Goal: Task Accomplishment & Management: Complete application form

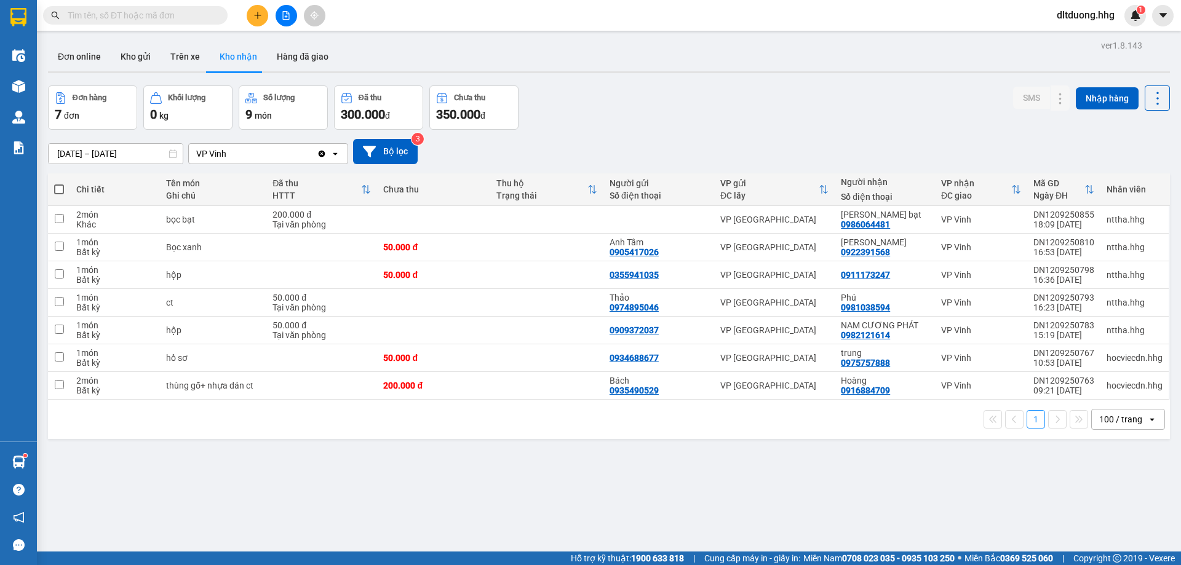
click at [188, 14] on input "text" at bounding box center [140, 16] width 145 height 14
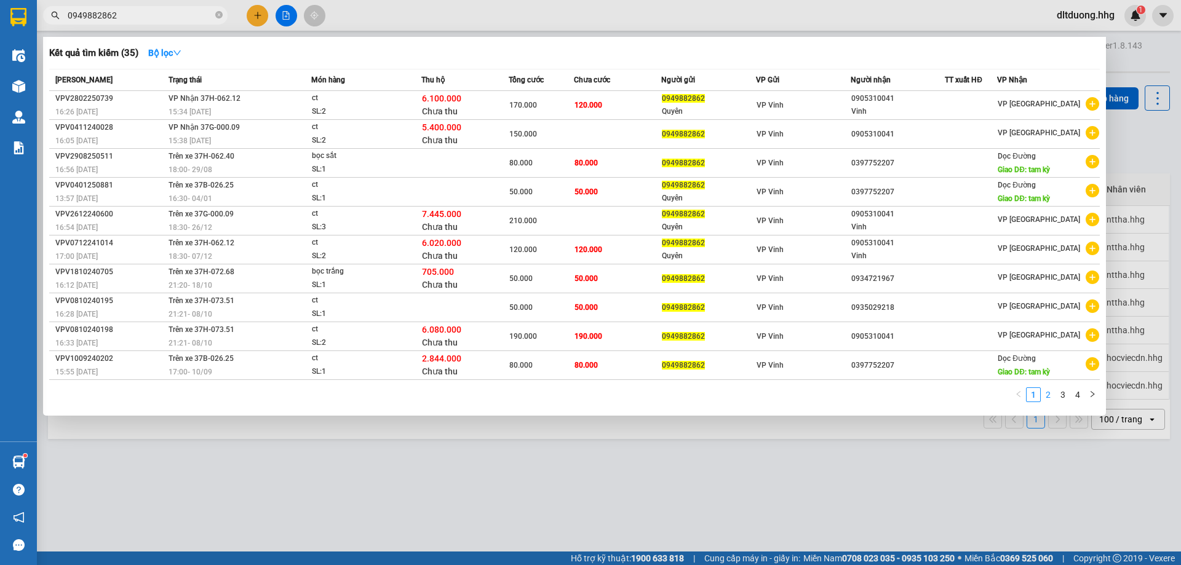
type input "0949882862"
click at [1045, 398] on link "2" at bounding box center [1048, 395] width 14 height 14
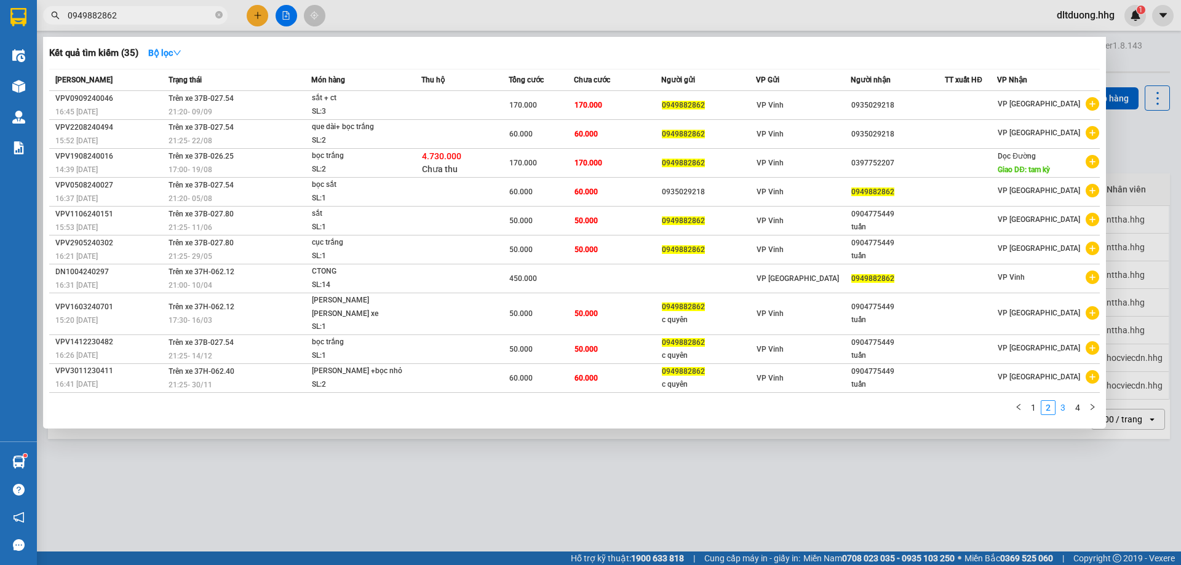
click at [1064, 401] on link "3" at bounding box center [1063, 408] width 14 height 14
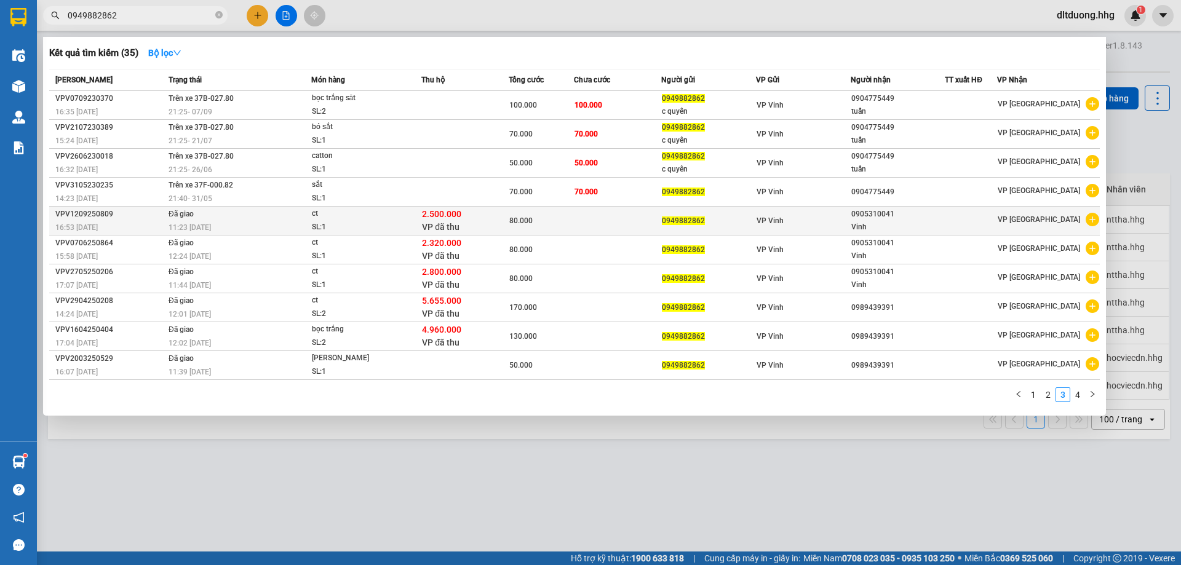
click at [745, 219] on div "0949882862" at bounding box center [708, 221] width 93 height 13
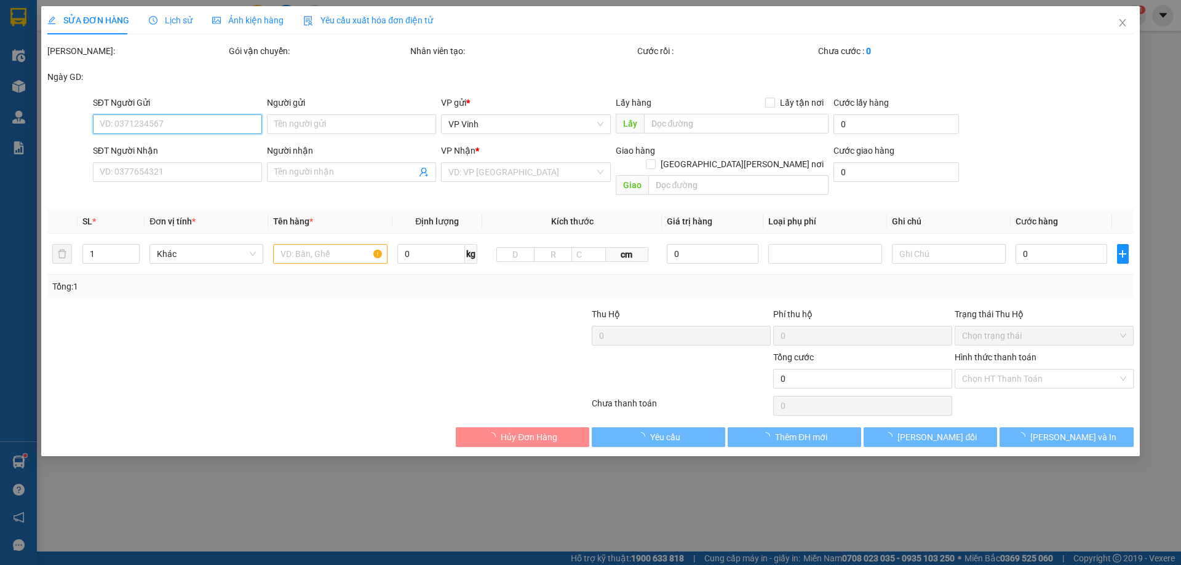
type input "0949882862"
type input "0905310041"
type input "Vinh"
type input "2.500.000"
type input "30.000"
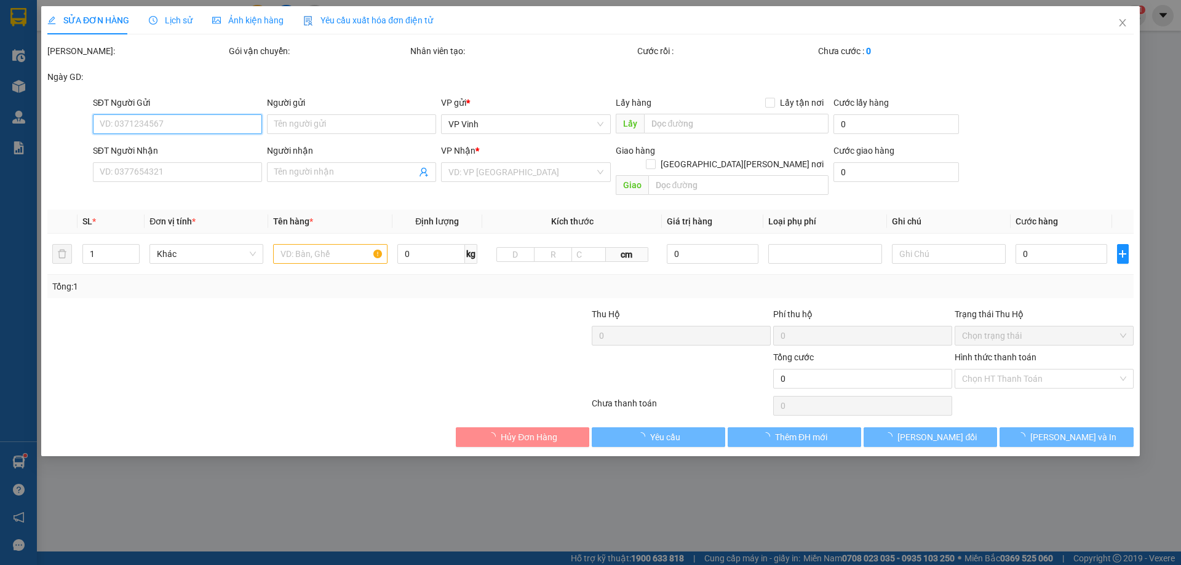
type input "80.000"
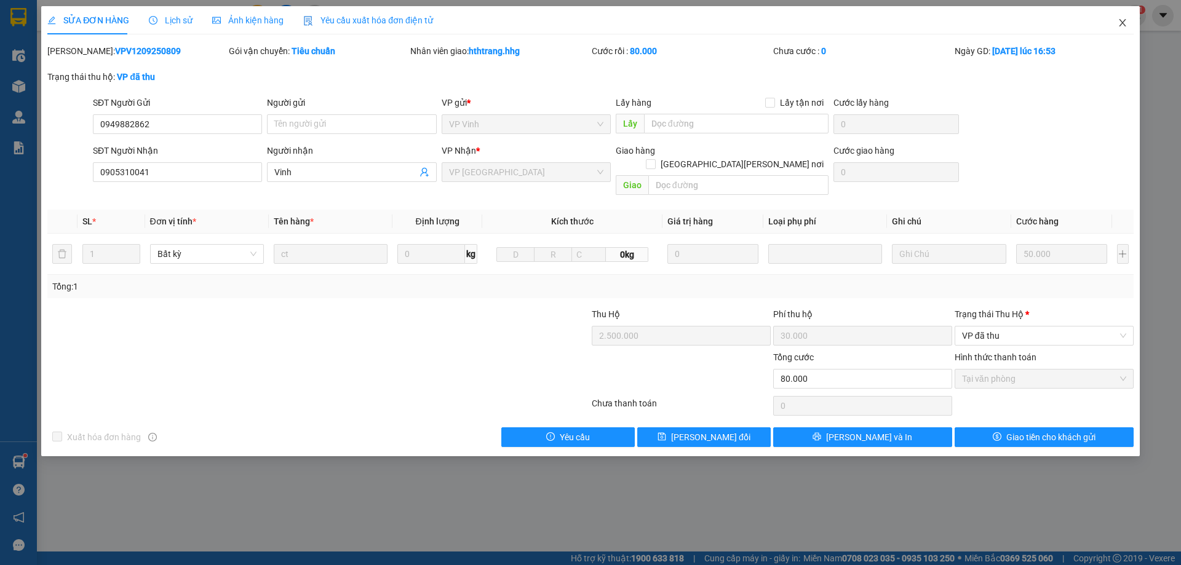
click at [1125, 22] on icon "close" at bounding box center [1122, 23] width 10 height 10
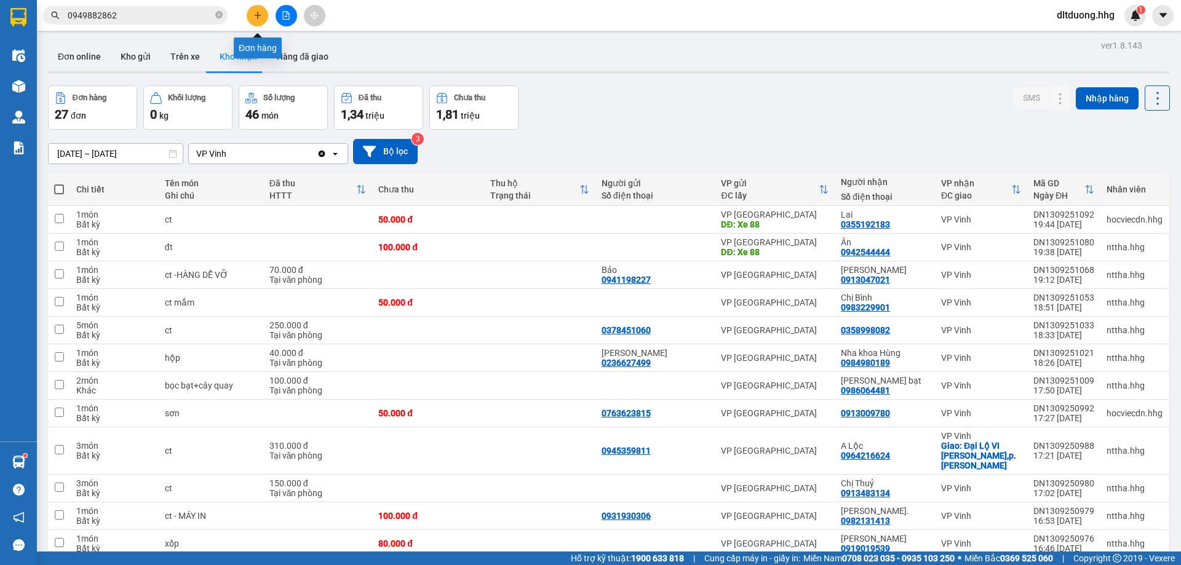
click at [258, 22] on button at bounding box center [258, 16] width 22 height 22
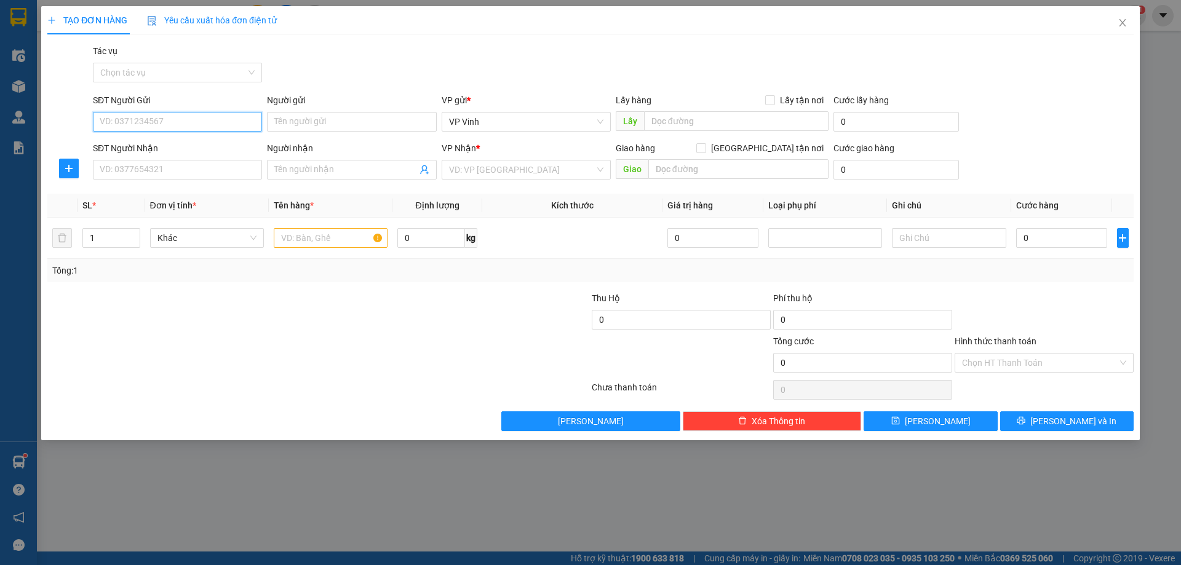
click at [157, 121] on input "SĐT Người Gửi" at bounding box center [177, 122] width 169 height 20
type input "0914259699"
click at [154, 151] on div "0914259699 - Hương" at bounding box center [177, 147] width 154 height 14
type input "Hương"
type input "0914259699"
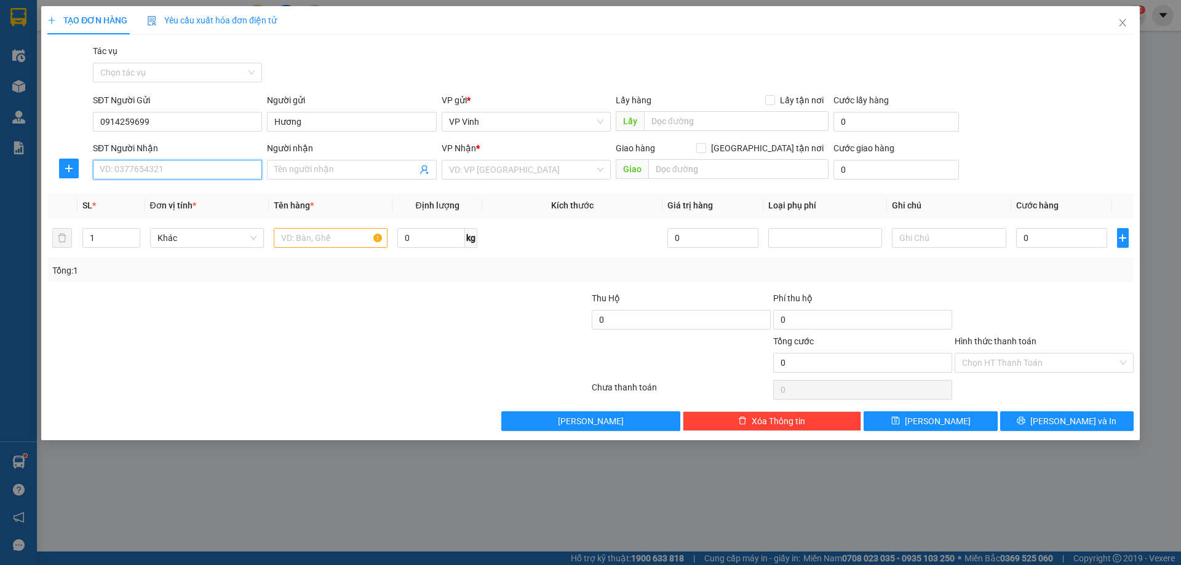
click at [188, 174] on input "SĐT Người Nhận" at bounding box center [177, 170] width 169 height 20
click at [184, 199] on div "0914113334 - Phú" at bounding box center [177, 195] width 154 height 14
type input "0914113334"
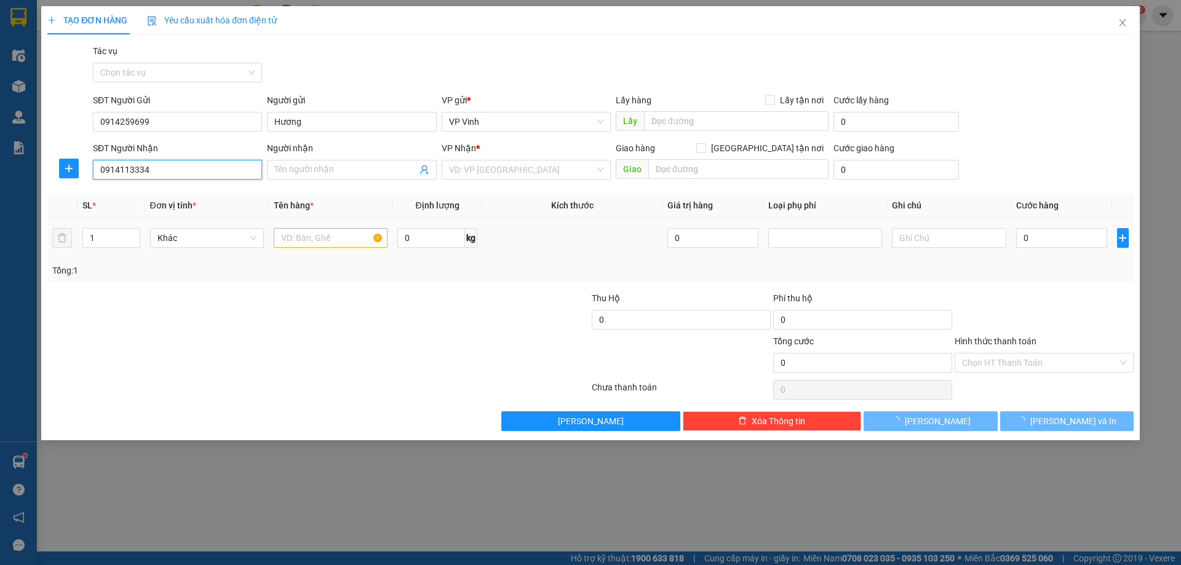
type input "Phú"
checkbox input "true"
type input "348 [PERSON_NAME] ,[PERSON_NAME]"
type input "50.000"
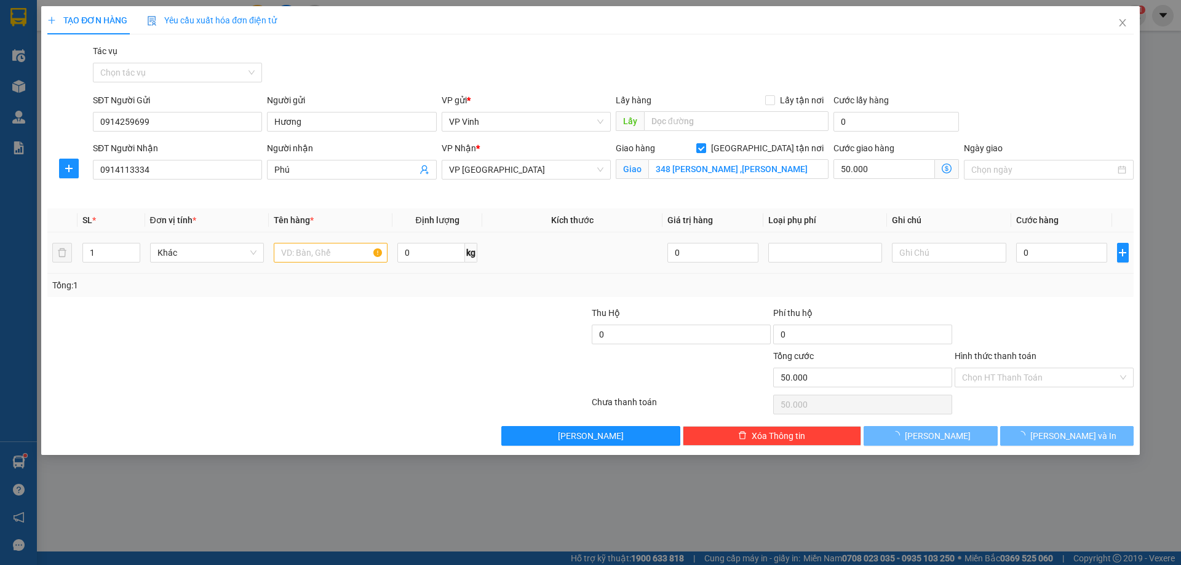
click at [331, 238] on td at bounding box center [331, 252] width 124 height 41
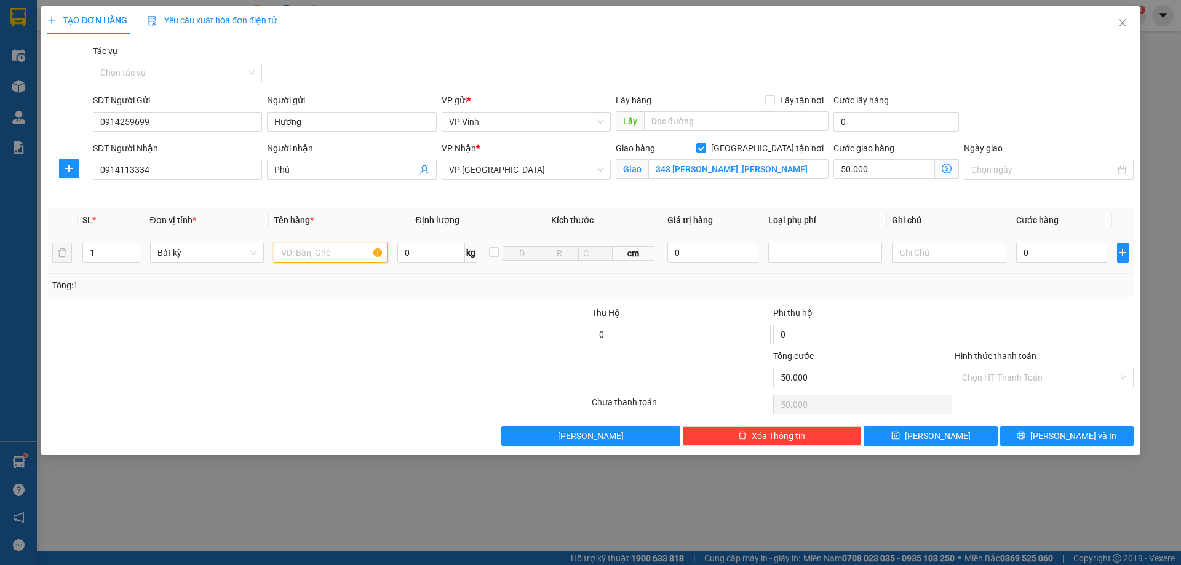
click at [328, 250] on input "text" at bounding box center [331, 253] width 114 height 20
type input "o"
type input "bọc đỏ"
click at [1063, 253] on input "0" at bounding box center [1062, 253] width 92 height 20
type input "5"
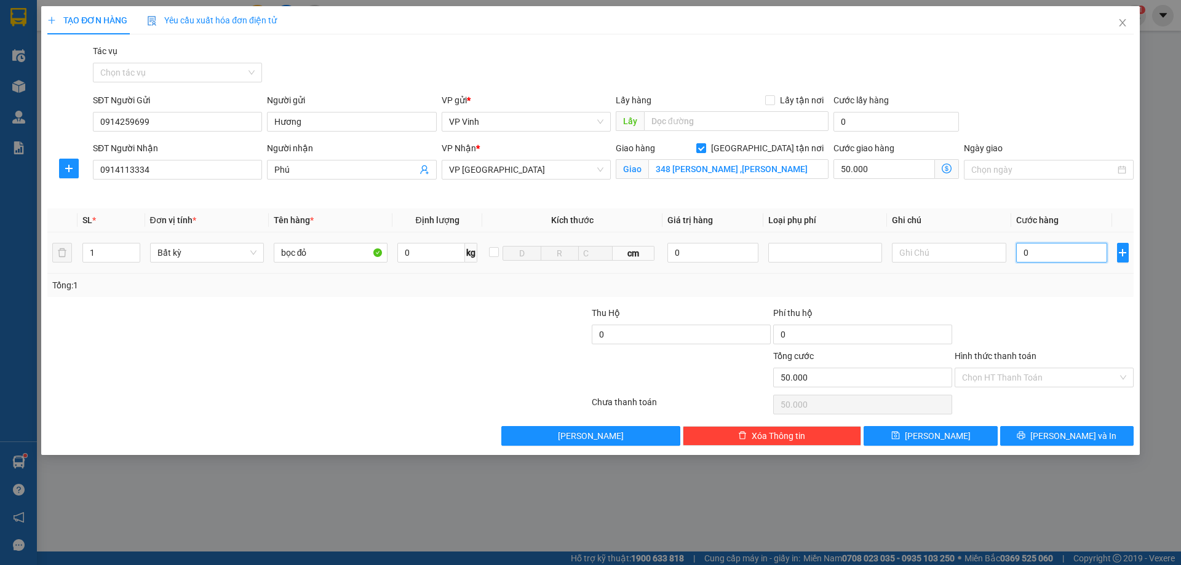
type input "50.005"
type input "50"
type input "50.050"
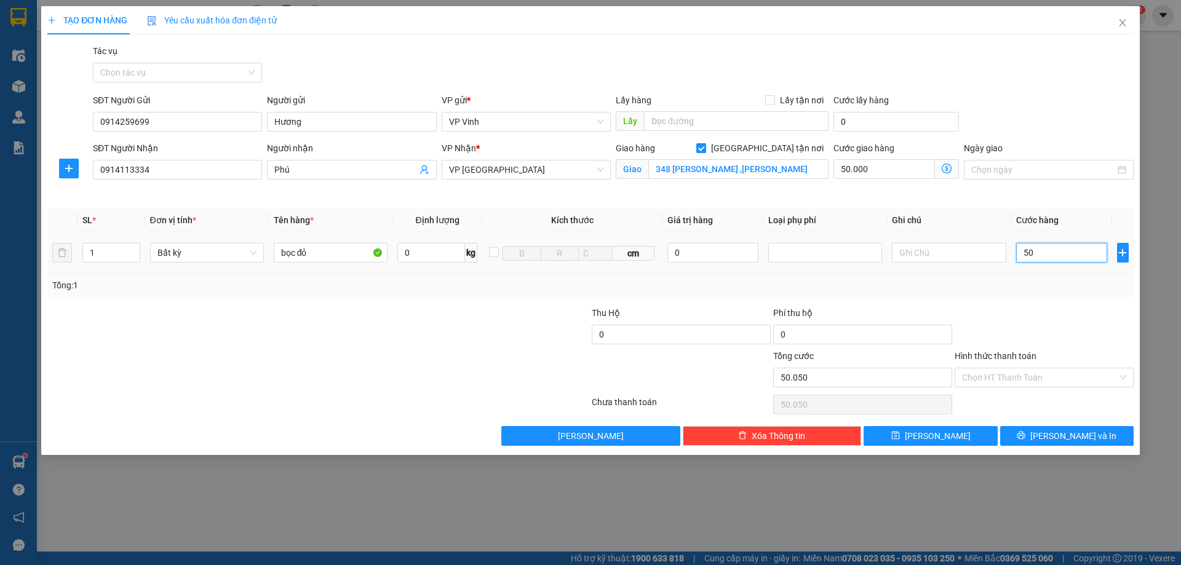
type input "500"
type input "50.500"
type input "5.000"
type input "55.000"
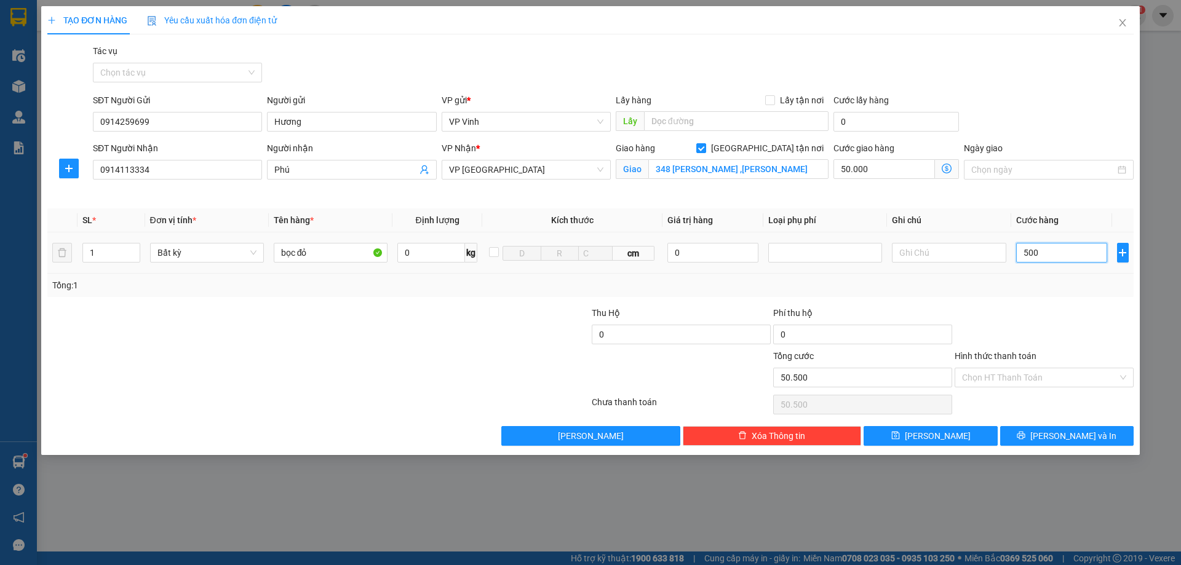
type input "55.000"
type input "50.000"
type input "100.000"
type input "50.000"
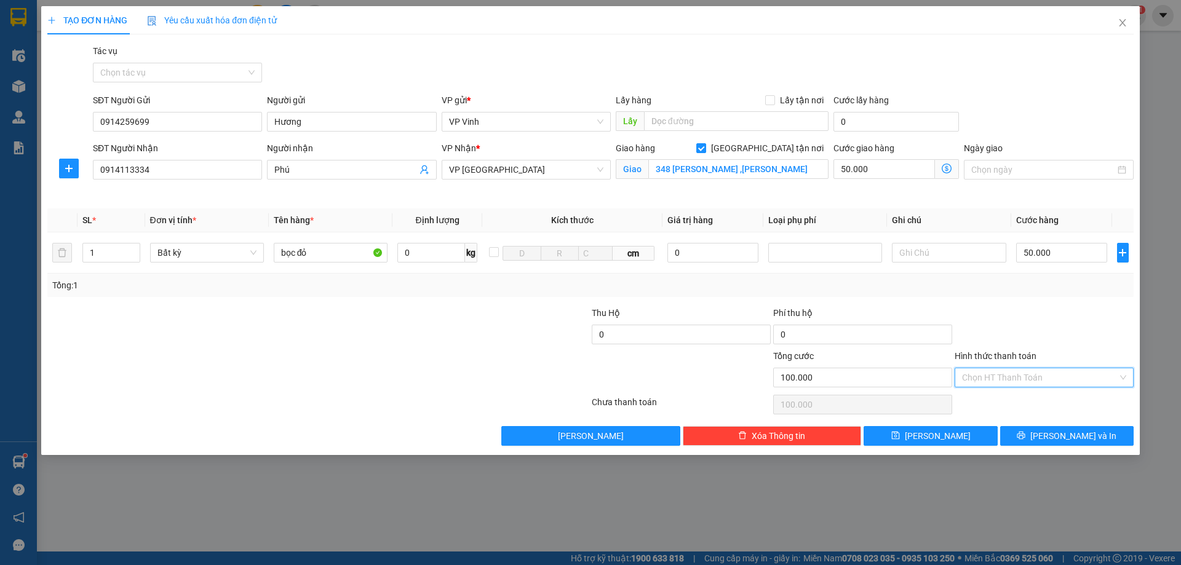
click at [1085, 382] on input "Hình thức thanh toán" at bounding box center [1040, 377] width 156 height 18
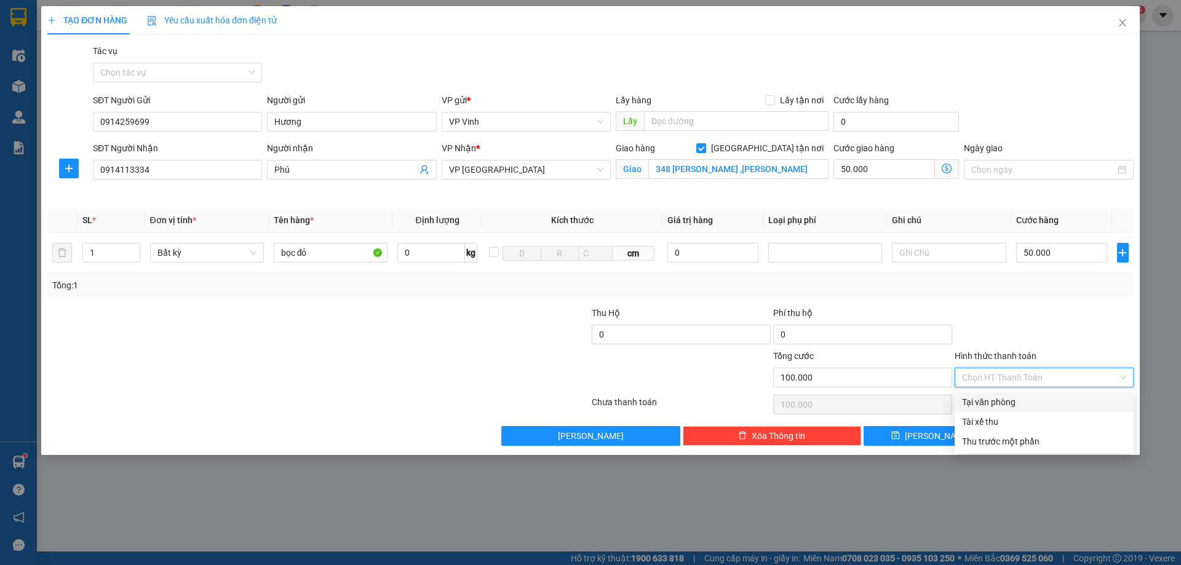
click at [1065, 406] on div "Tại văn phòng" at bounding box center [1044, 402] width 164 height 14
type input "0"
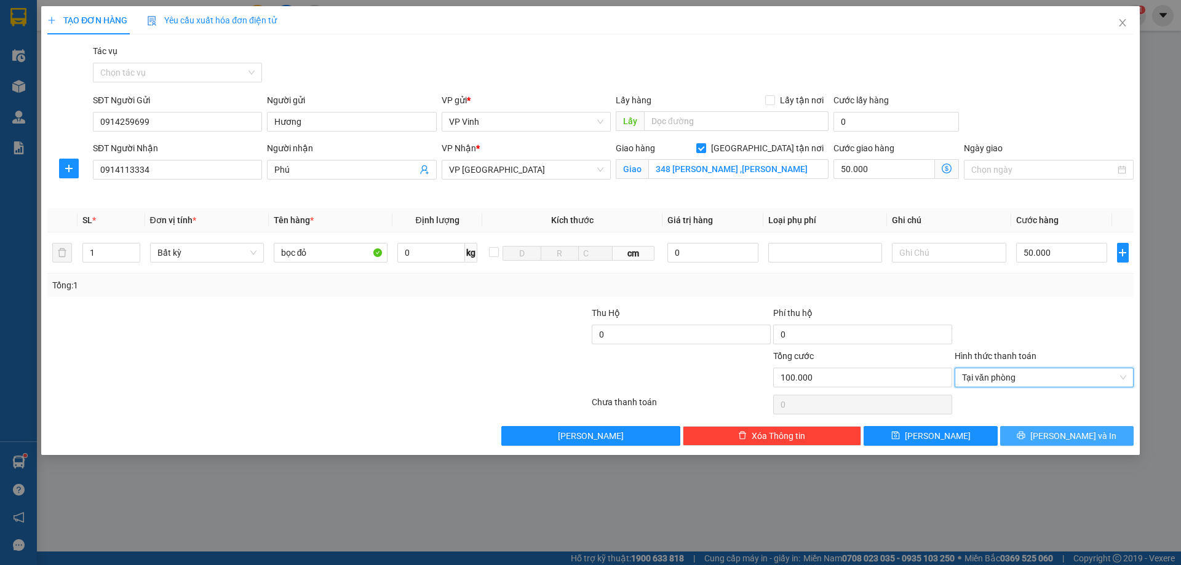
click at [1074, 438] on span "[PERSON_NAME] và In" at bounding box center [1073, 436] width 86 height 14
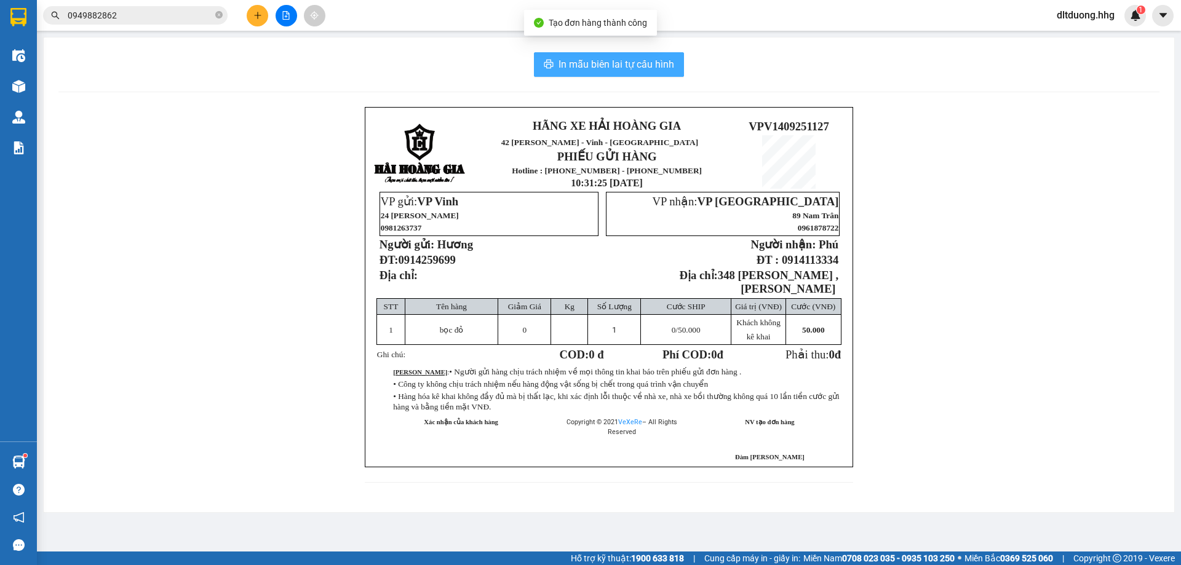
click at [655, 74] on button "In mẫu biên lai tự cấu hình" at bounding box center [609, 64] width 150 height 25
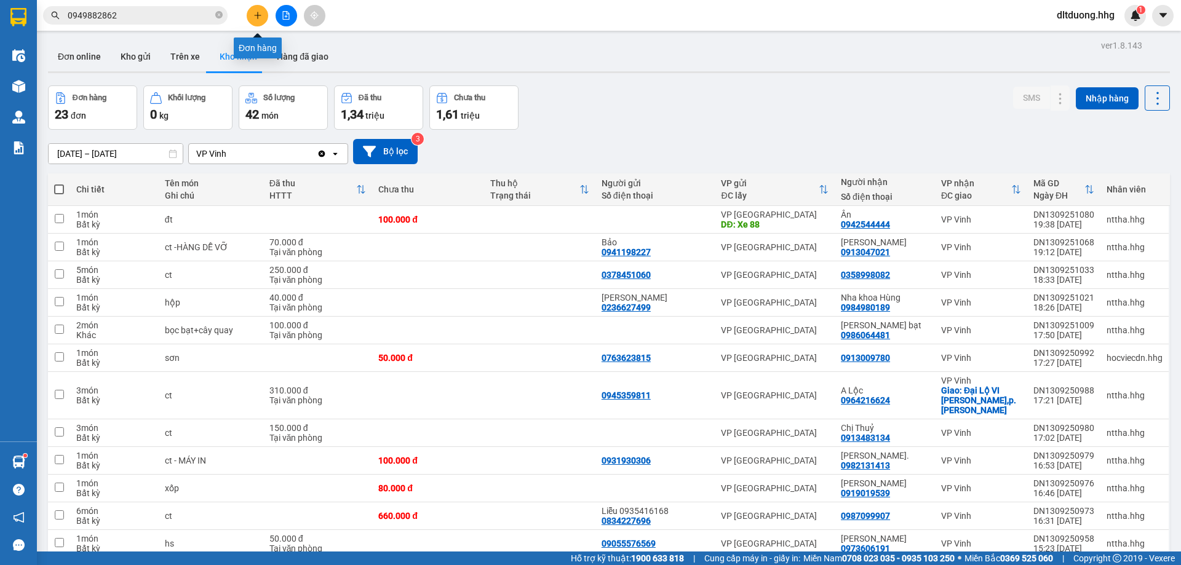
click at [256, 19] on icon "plus" at bounding box center [257, 15] width 9 height 9
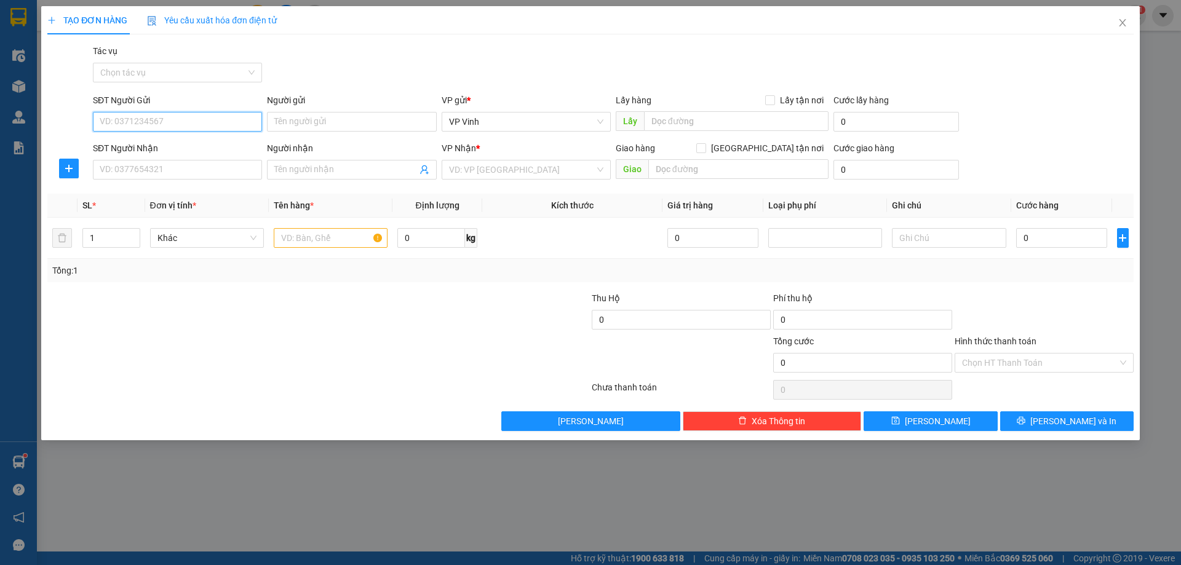
click at [255, 123] on input "SĐT Người Gửi" at bounding box center [177, 122] width 169 height 20
click at [222, 124] on input "SĐT Người Gửi" at bounding box center [177, 122] width 169 height 20
type input "0385708515"
click at [216, 174] on input "SĐT Người Nhận" at bounding box center [177, 170] width 169 height 20
type input "0376848229"
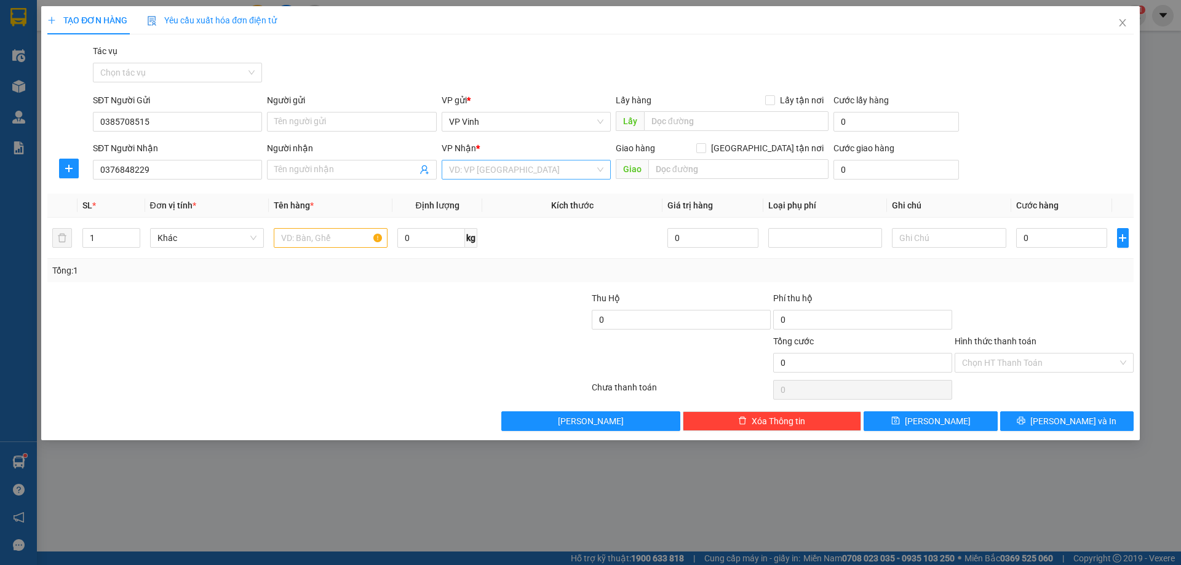
click at [480, 169] on input "search" at bounding box center [522, 169] width 146 height 18
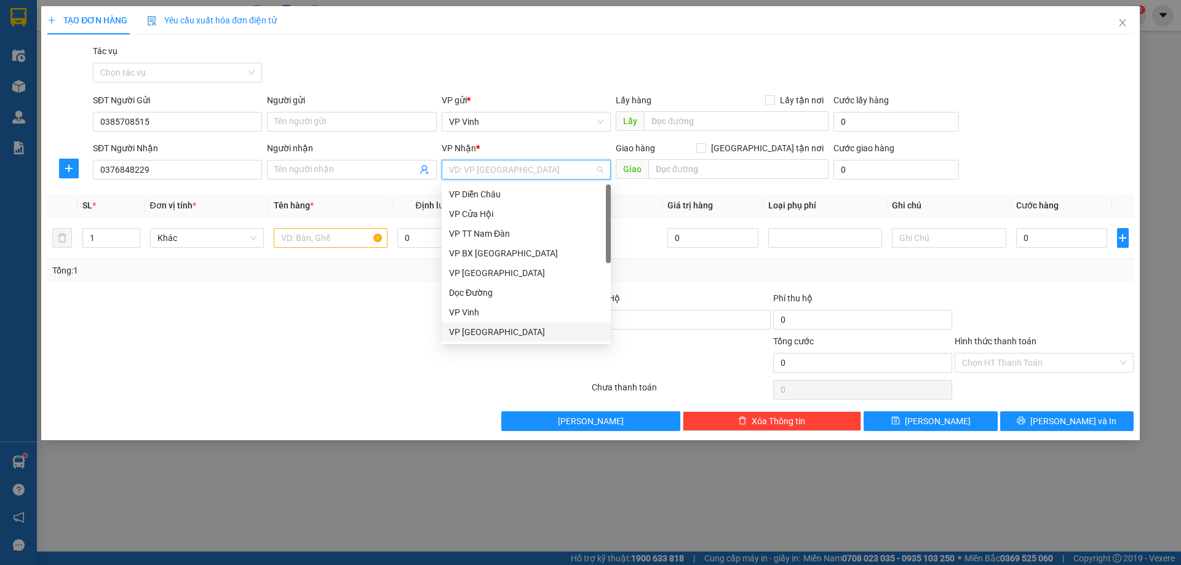
click at [491, 327] on div "VP [GEOGRAPHIC_DATA]" at bounding box center [526, 332] width 154 height 14
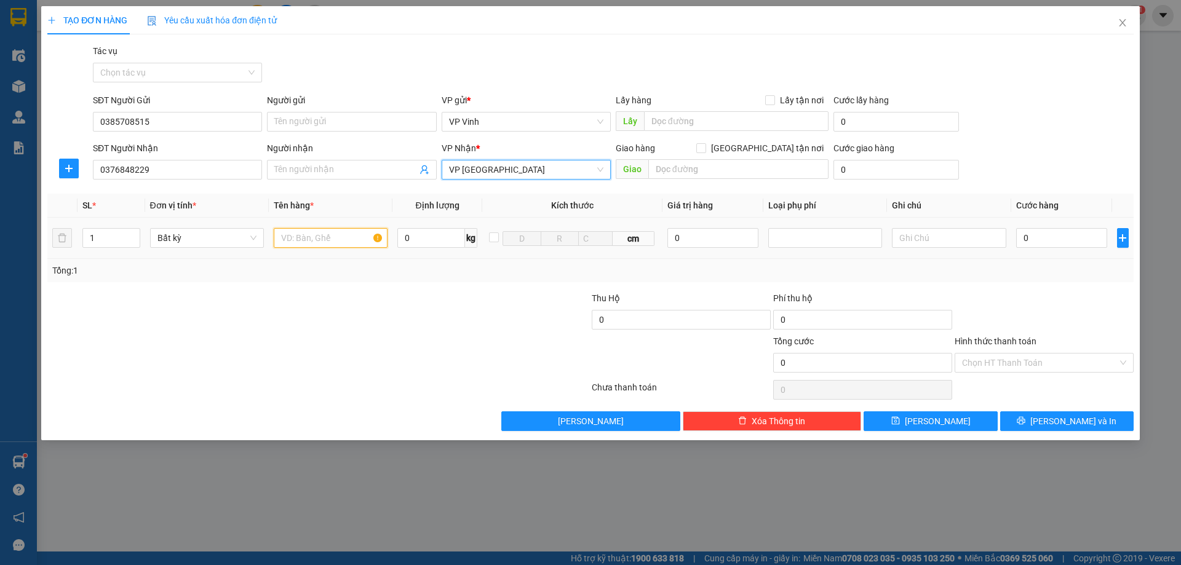
click at [334, 239] on input "text" at bounding box center [331, 238] width 114 height 20
type input "Ct"
click at [100, 238] on input "1" at bounding box center [111, 238] width 57 height 18
type input "2"
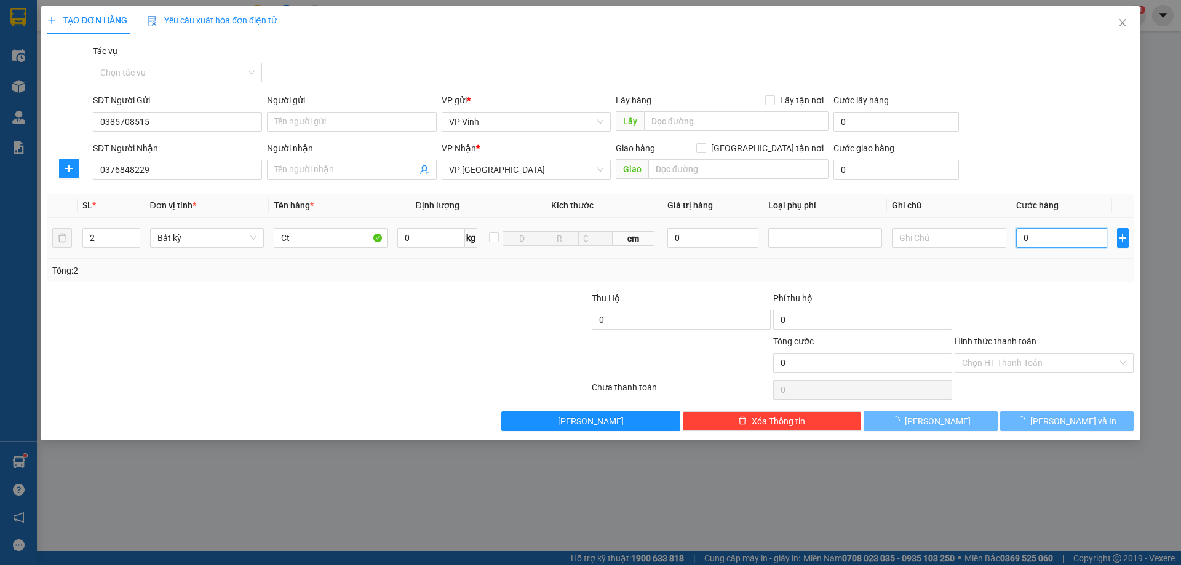
click at [1092, 239] on input "0" at bounding box center [1062, 238] width 92 height 20
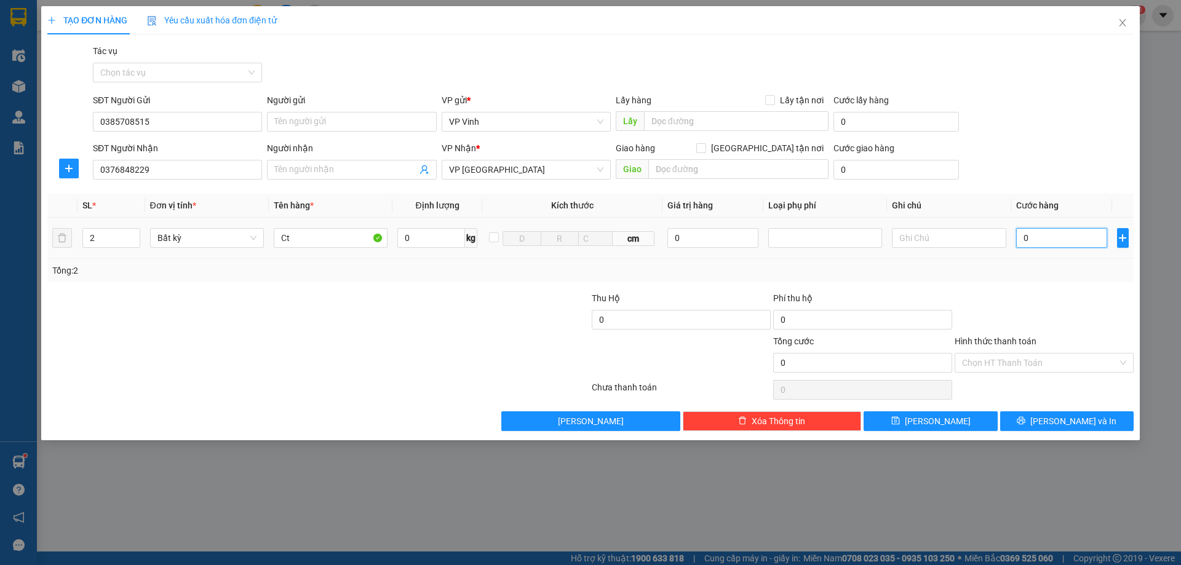
type input "1"
type input "10"
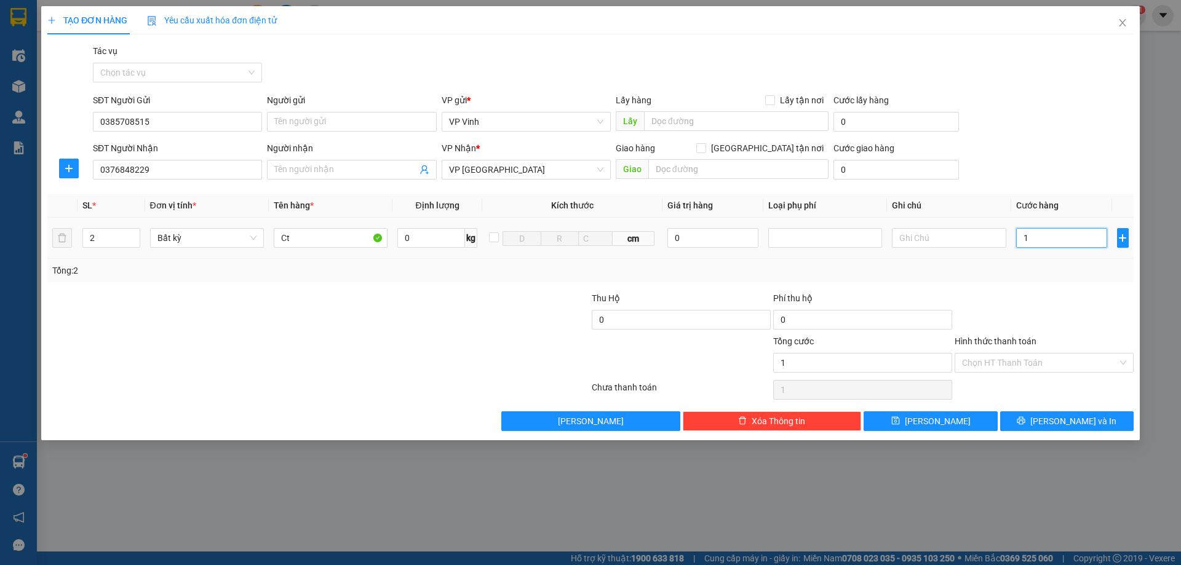
type input "10"
type input "100"
type input "1.000"
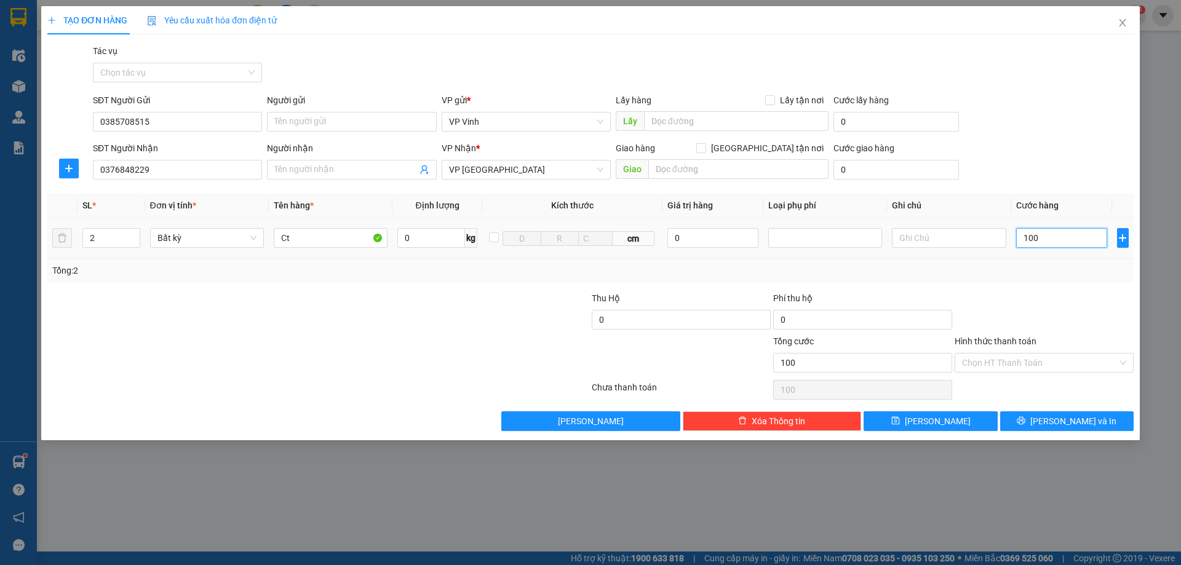
type input "1.000"
type input "10.000"
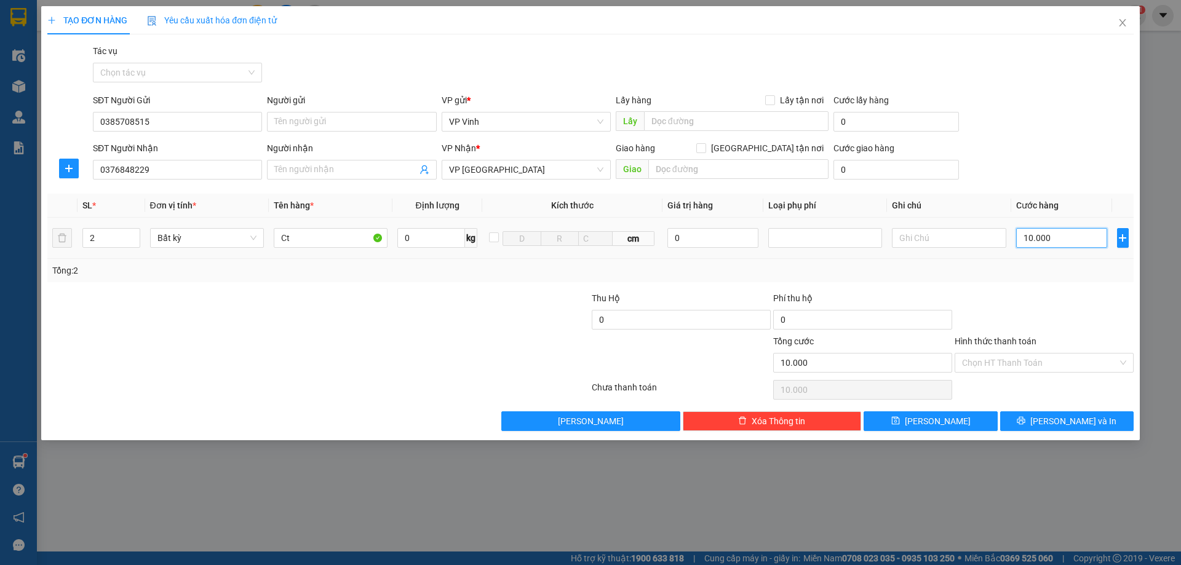
type input "100.000"
click at [1072, 416] on span "[PERSON_NAME] và In" at bounding box center [1073, 421] width 86 height 14
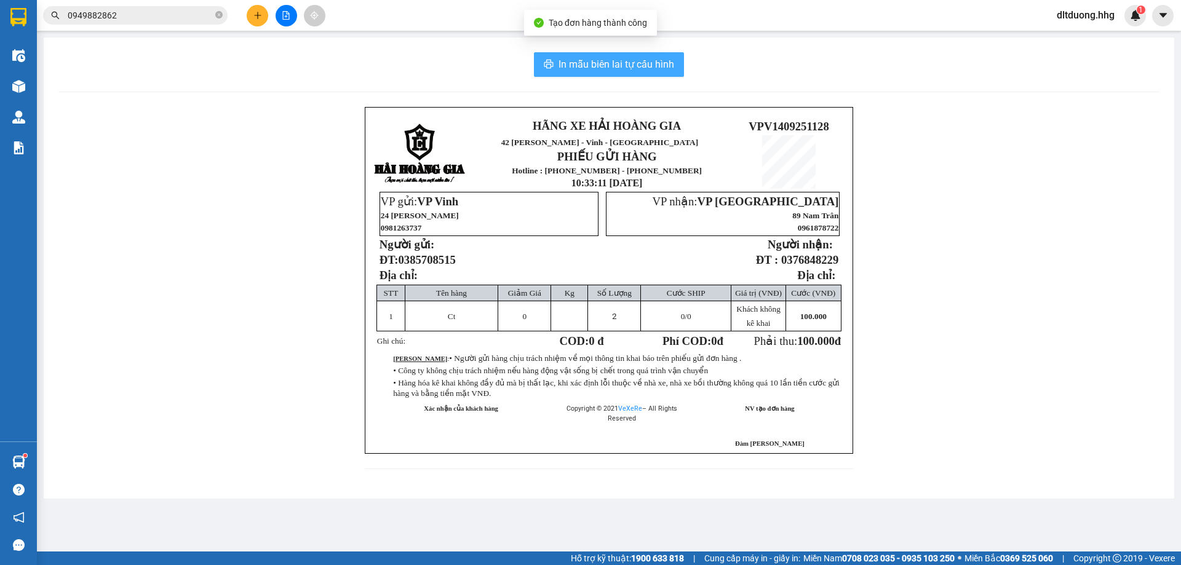
click at [656, 66] on span "In mẫu biên lai tự cấu hình" at bounding box center [616, 64] width 116 height 15
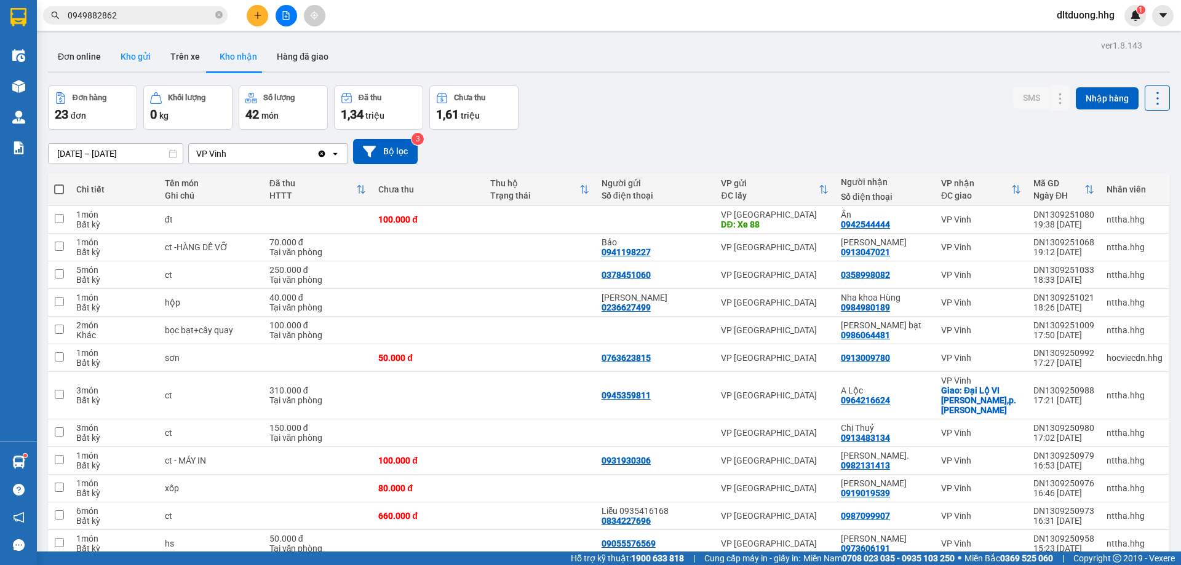
click at [132, 54] on button "Kho gửi" at bounding box center [136, 57] width 50 height 30
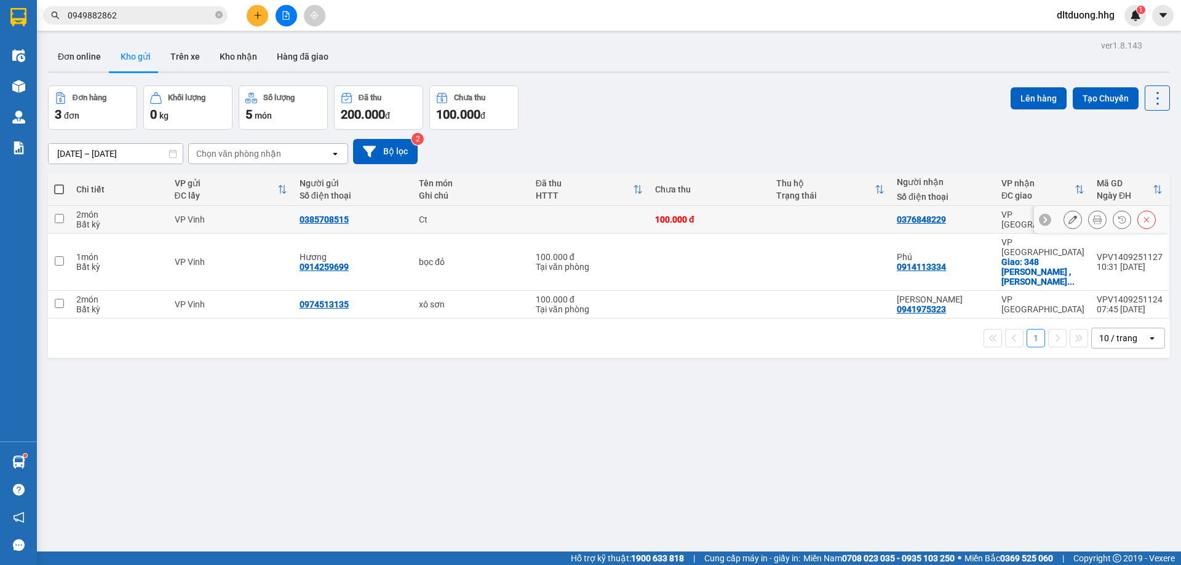
click at [1088, 224] on div at bounding box center [1097, 219] width 18 height 18
click at [1093, 221] on icon at bounding box center [1097, 219] width 9 height 9
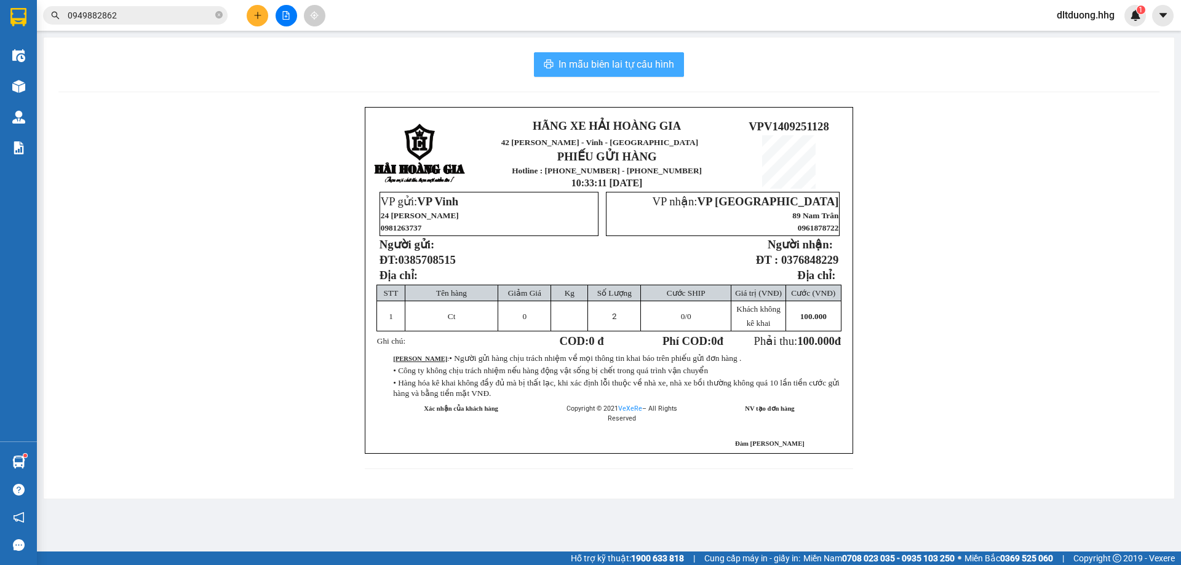
click at [660, 68] on span "In mẫu biên lai tự cấu hình" at bounding box center [616, 64] width 116 height 15
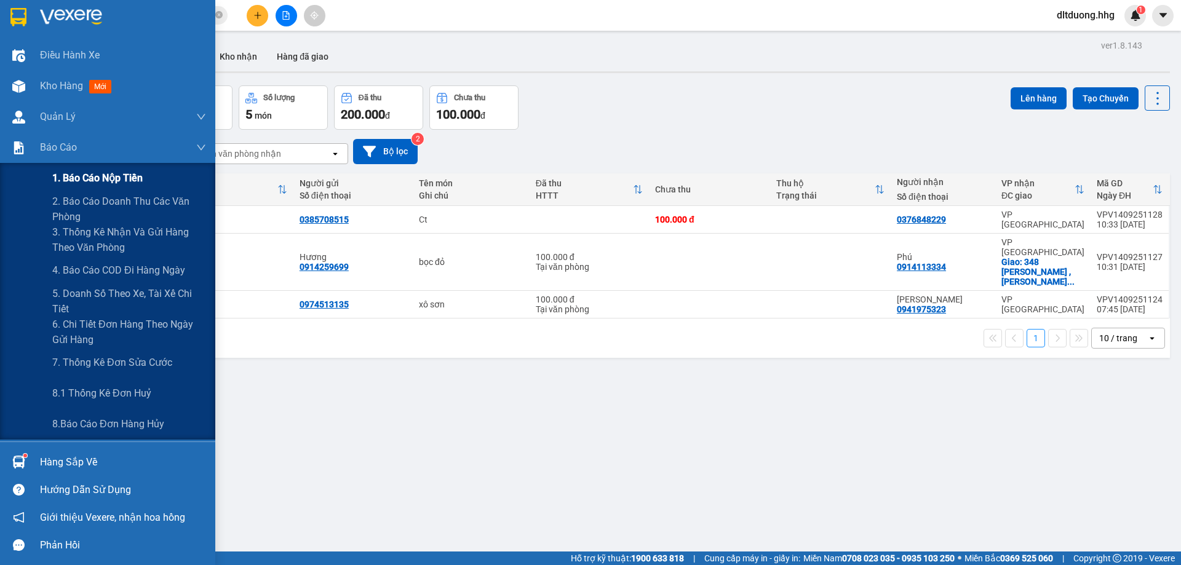
click at [81, 181] on span "1. Báo cáo nộp tiền" at bounding box center [97, 177] width 90 height 15
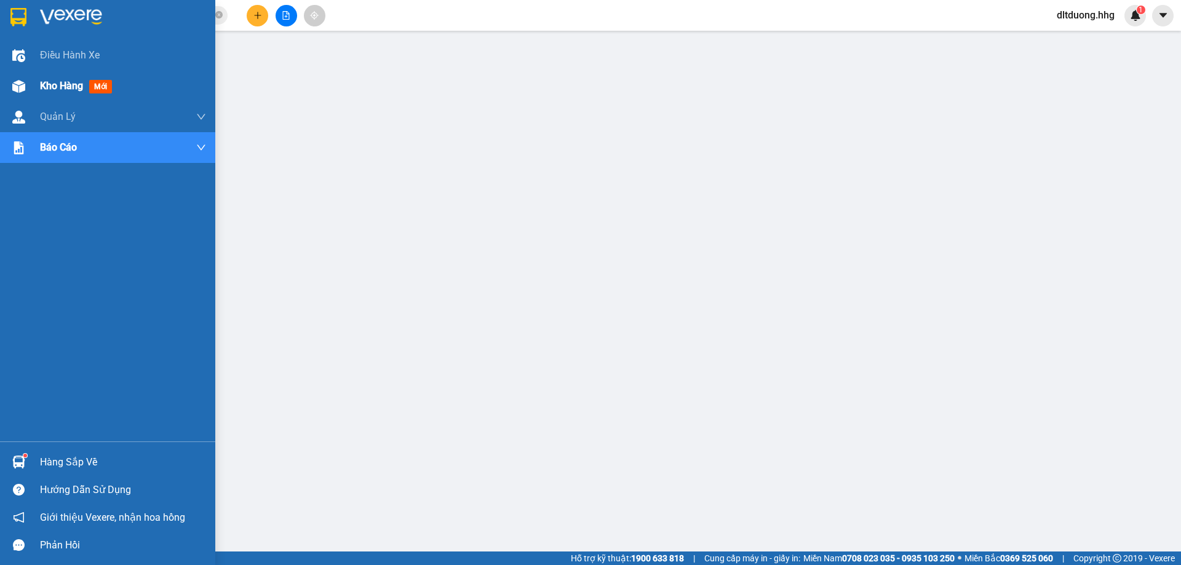
click at [45, 85] on span "Kho hàng" at bounding box center [61, 86] width 43 height 12
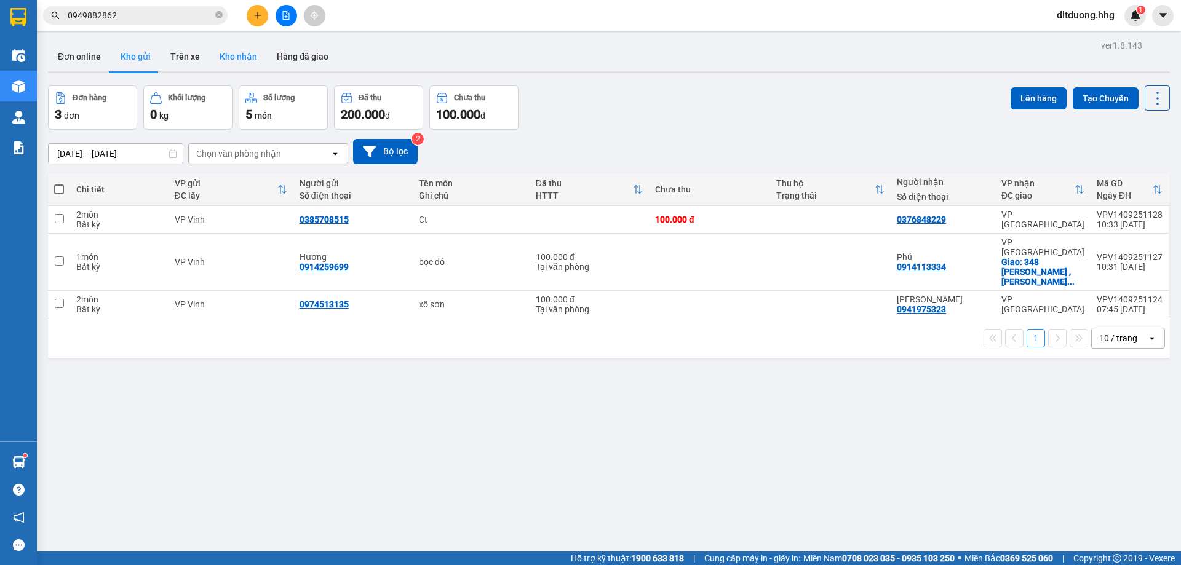
click at [245, 60] on button "Kho nhận" at bounding box center [238, 57] width 57 height 30
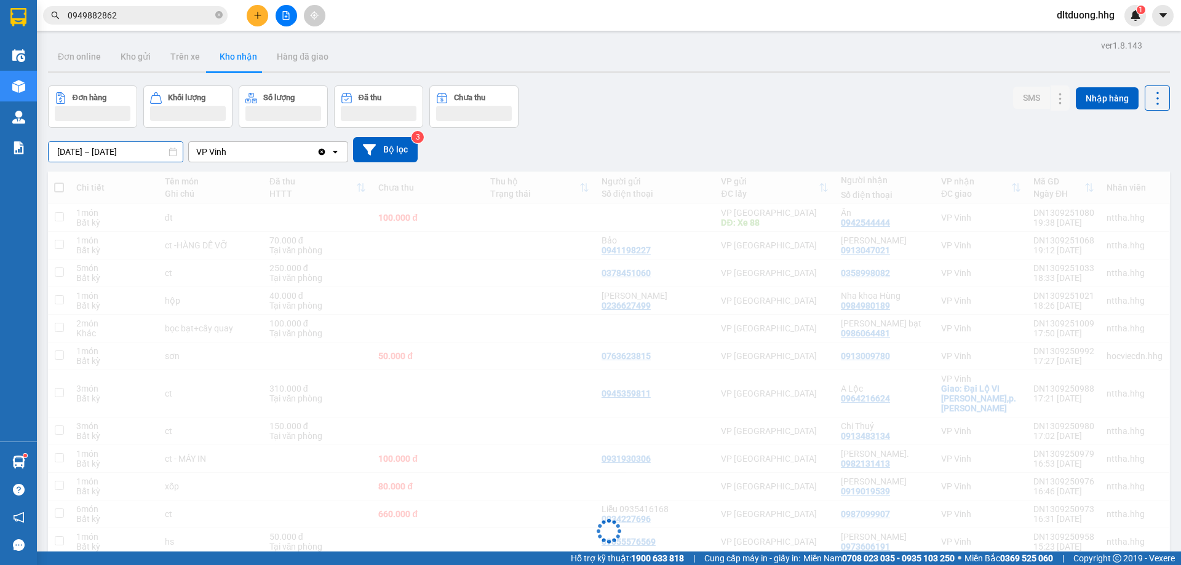
click at [146, 158] on div "ver 1.8.143 Đơn online Kho gửi Trên xe Kho nhận Hàng đã giao Đơn hàng Khối lượn…" at bounding box center [608, 475] width 1131 height 877
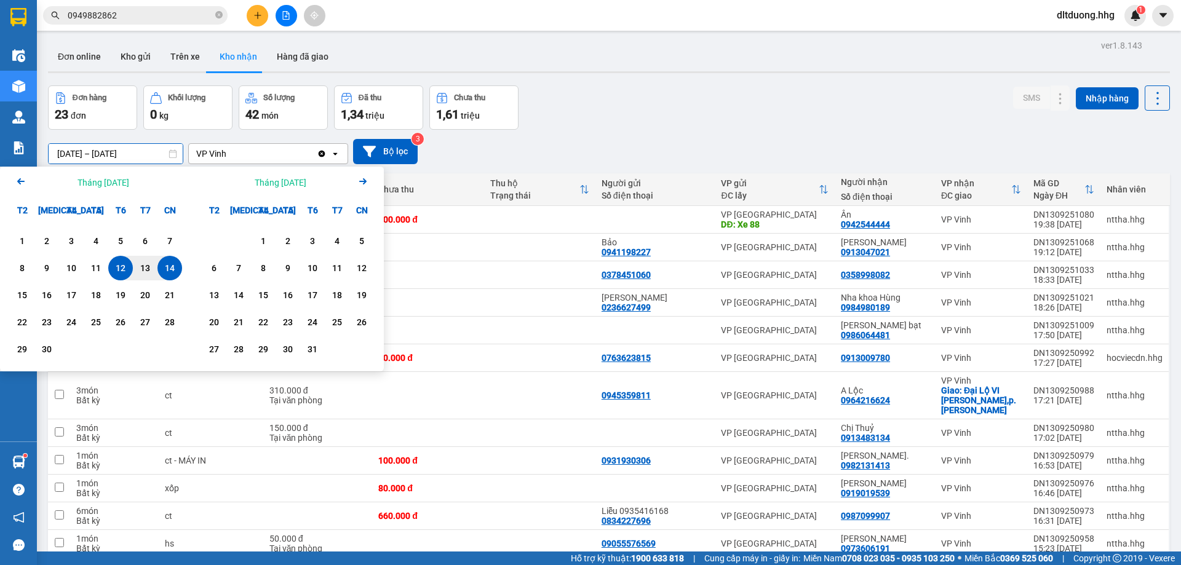
click at [26, 176] on icon "Arrow Left" at bounding box center [21, 181] width 15 height 15
click at [24, 181] on icon "Previous month." at bounding box center [20, 181] width 7 height 6
click at [47, 244] on div "1" at bounding box center [46, 241] width 17 height 15
click at [364, 178] on icon "Arrow Right" at bounding box center [362, 181] width 15 height 15
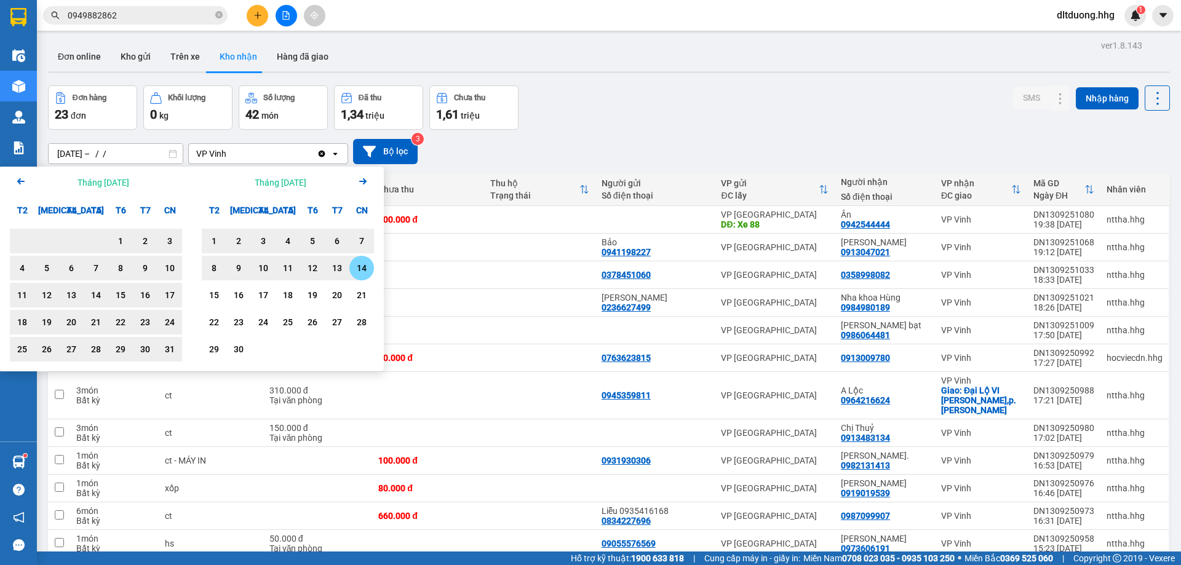
click at [355, 271] on div "14" at bounding box center [361, 268] width 17 height 15
type input "[DATE] – [DATE]"
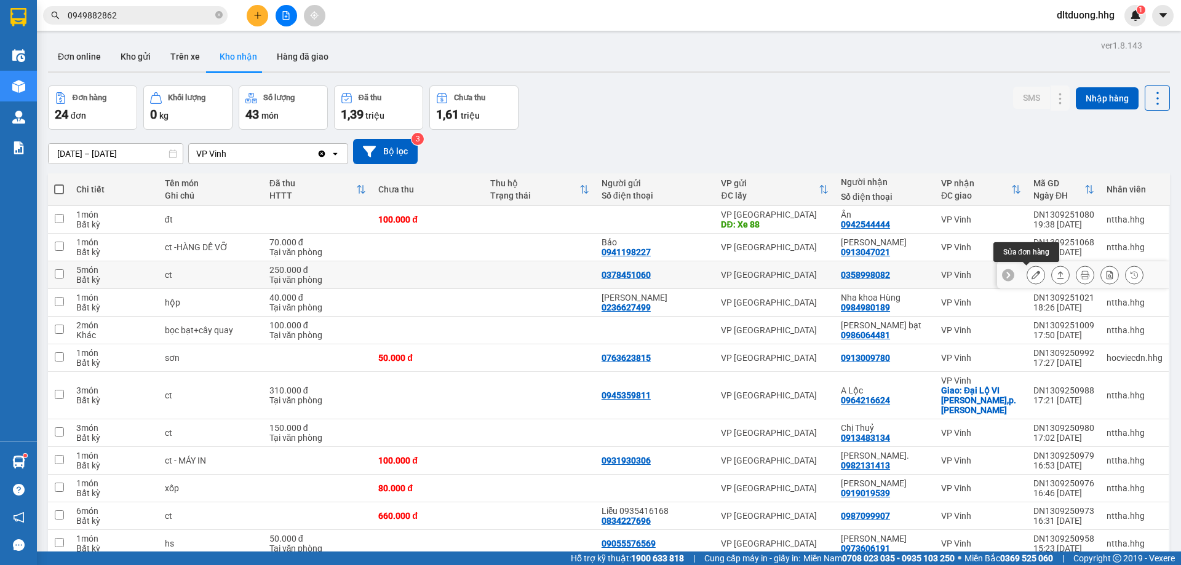
click at [1031, 277] on icon at bounding box center [1035, 275] width 9 height 9
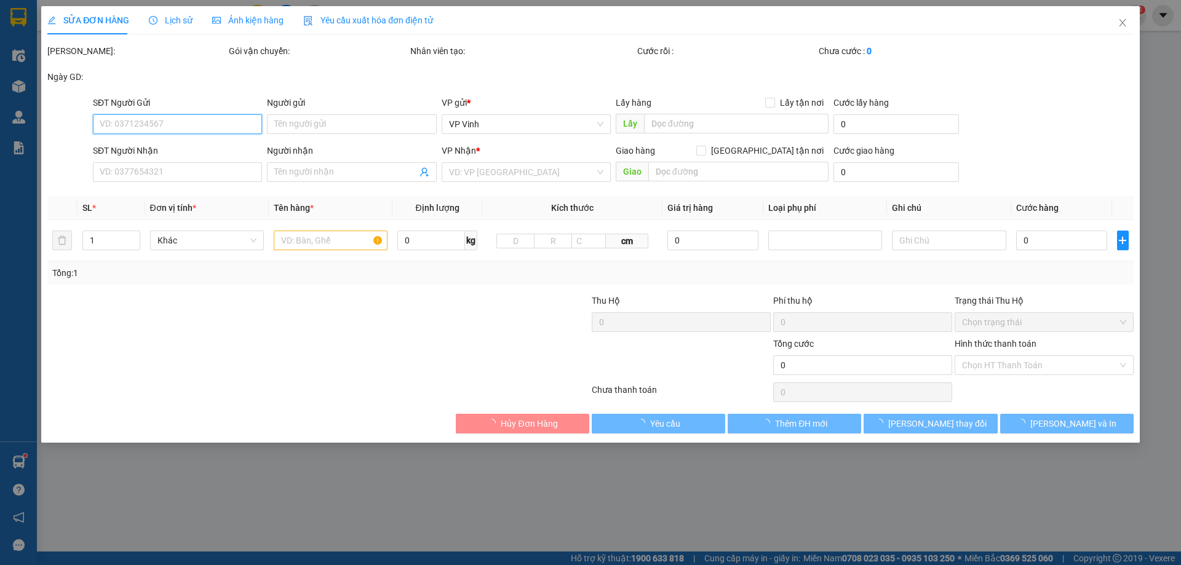
type input "0378451060"
type input "0358998082"
type input "250.000"
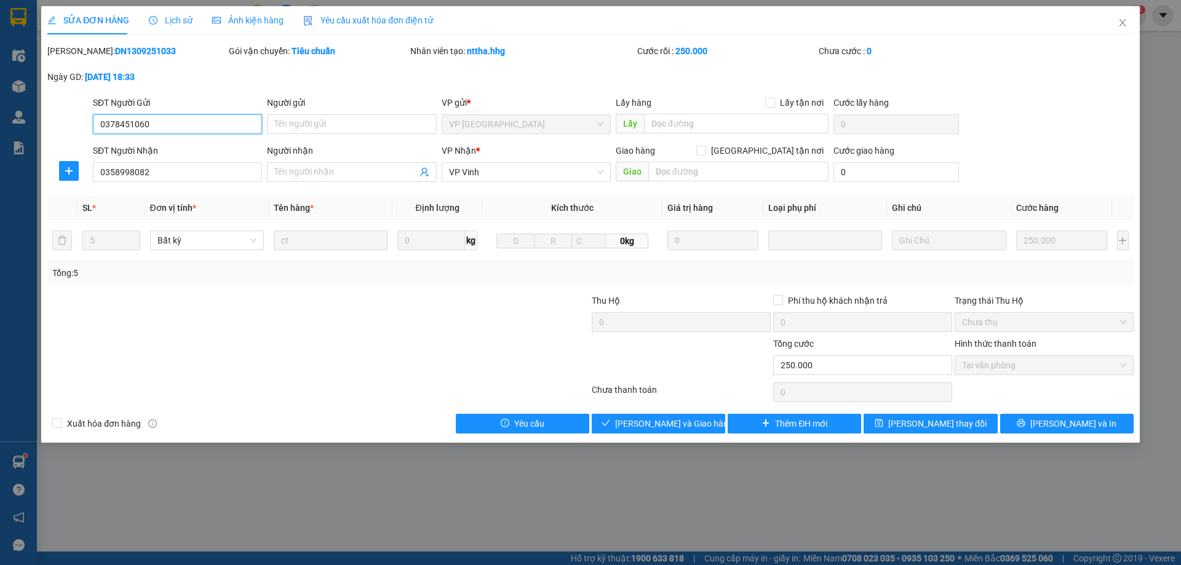
click at [1013, 366] on span "Tại văn phòng" at bounding box center [1044, 365] width 164 height 18
click at [630, 424] on button "[PERSON_NAME] và Giao hàng" at bounding box center [658, 424] width 133 height 20
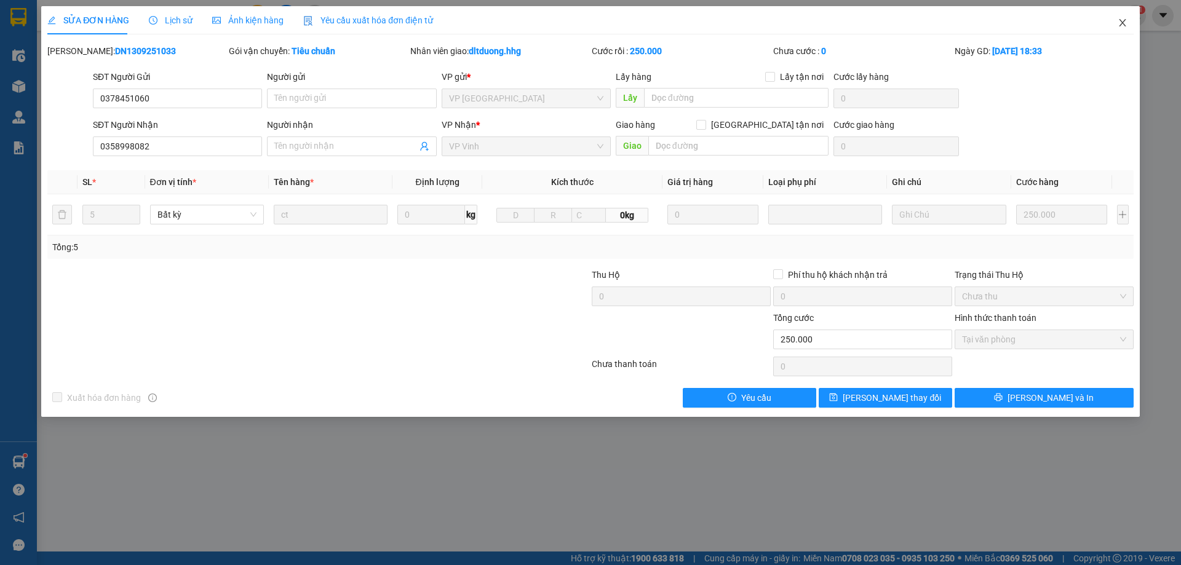
click at [1118, 22] on icon "close" at bounding box center [1122, 23] width 10 height 10
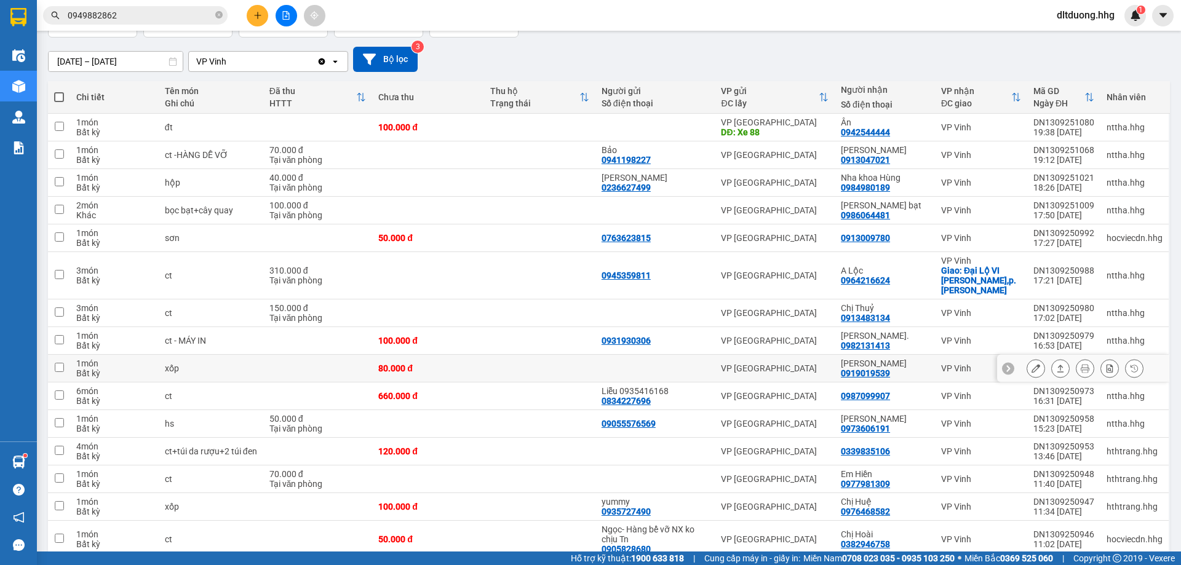
scroll to position [123, 0]
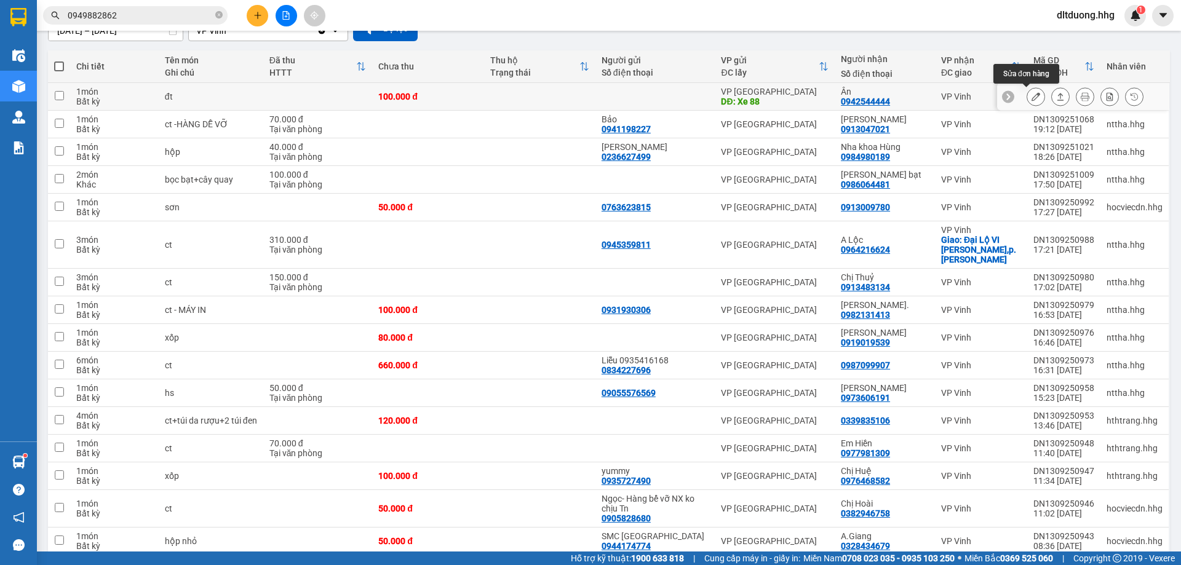
click at [1031, 98] on icon at bounding box center [1035, 96] width 9 height 9
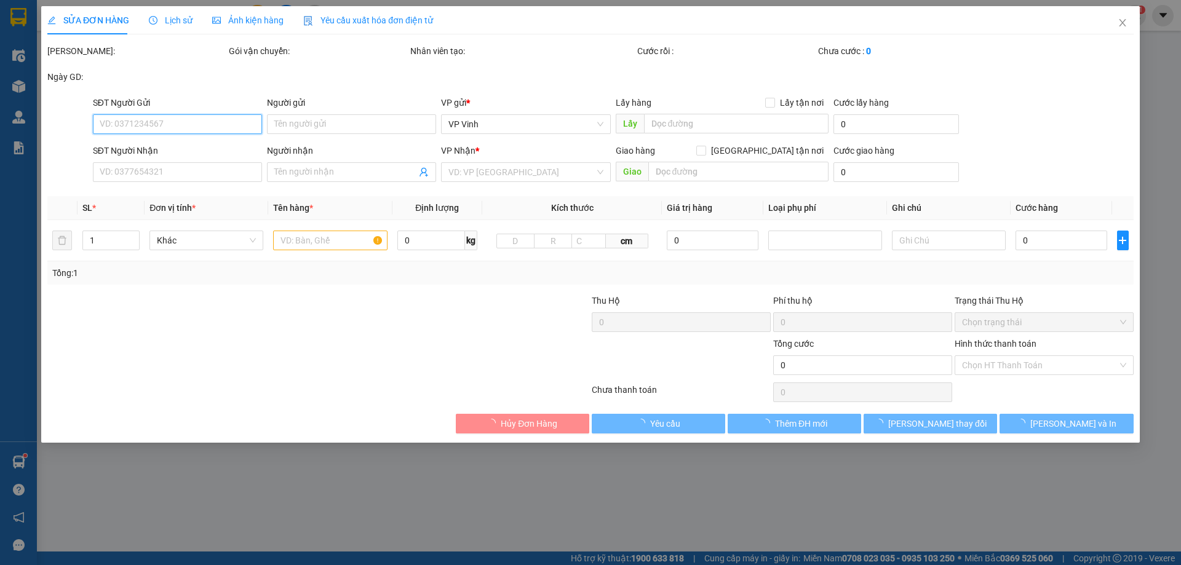
type input "Xe 88"
type input "0942544444"
type input "Ân"
type input "100.000"
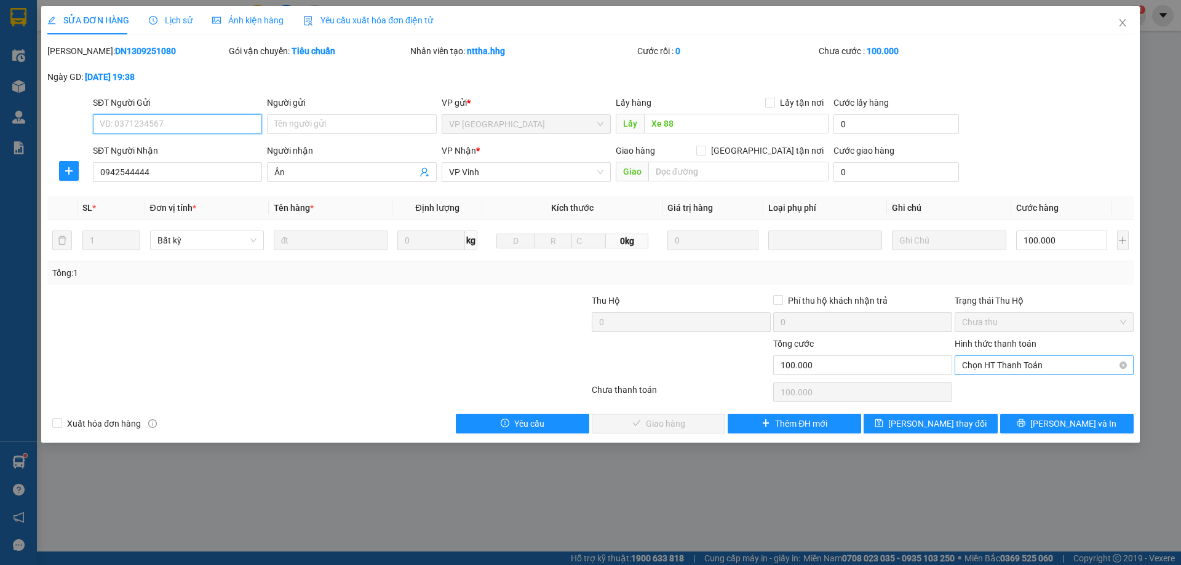
click at [1021, 368] on span "Chọn HT Thanh Toán" at bounding box center [1044, 365] width 164 height 18
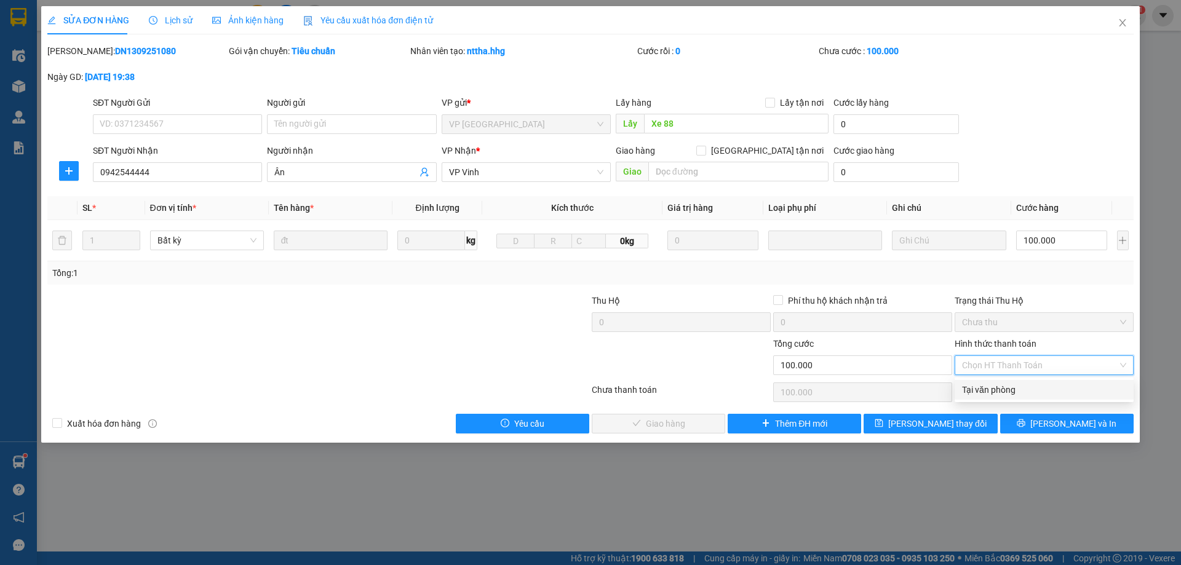
click at [1011, 394] on div "Tại văn phòng" at bounding box center [1044, 390] width 164 height 14
type input "0"
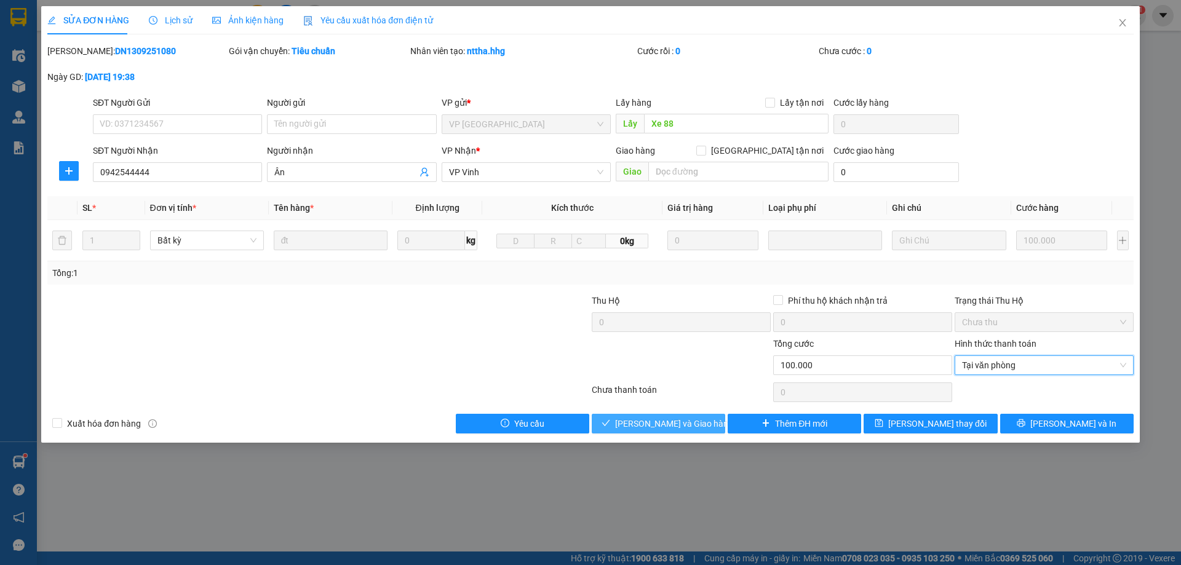
click at [649, 426] on span "[PERSON_NAME] và Giao hàng" at bounding box center [674, 424] width 118 height 14
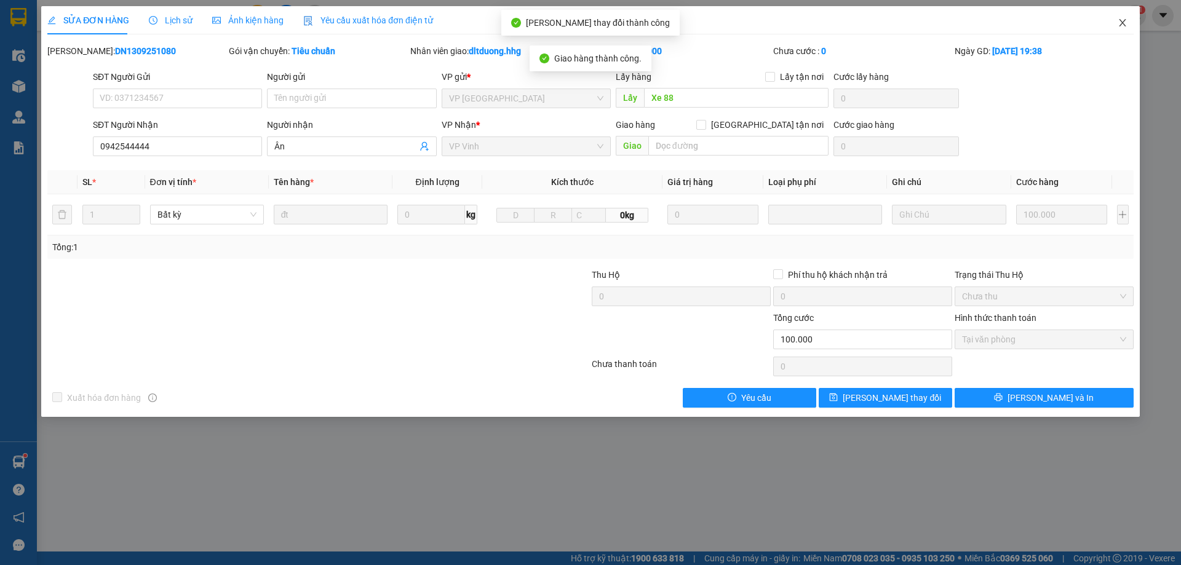
click at [1126, 23] on icon "close" at bounding box center [1122, 23] width 10 height 10
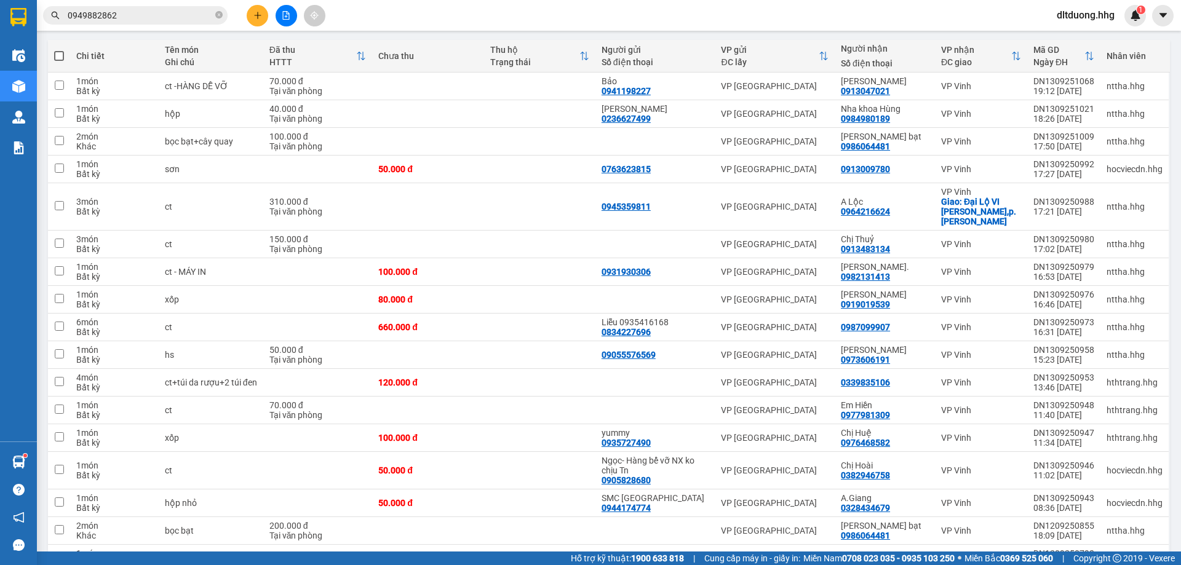
scroll to position [61, 0]
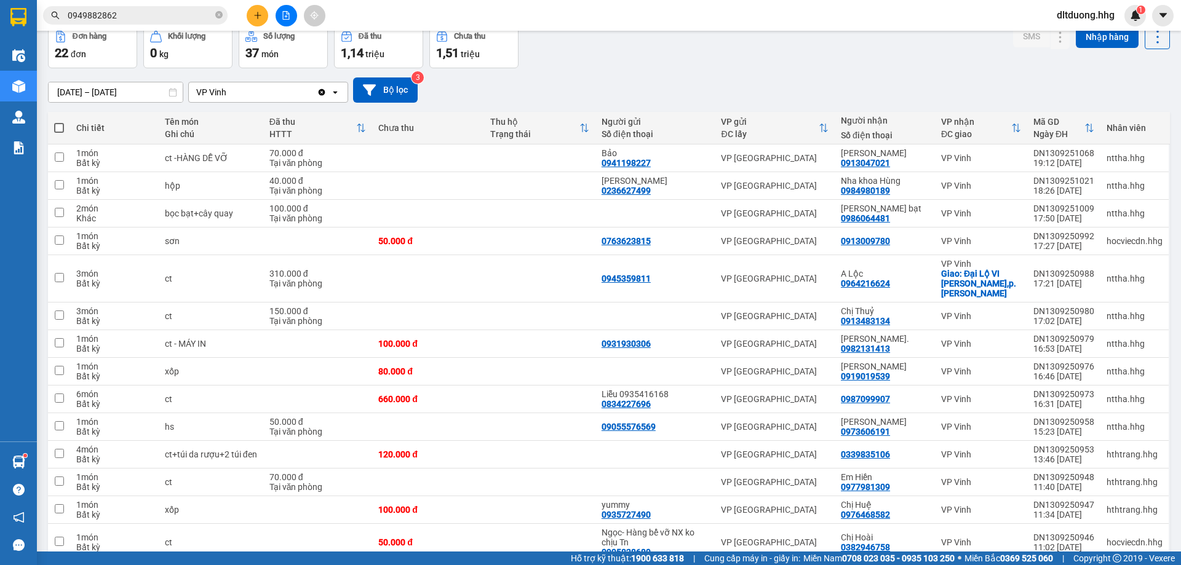
click at [259, 19] on icon "plus" at bounding box center [257, 15] width 9 height 9
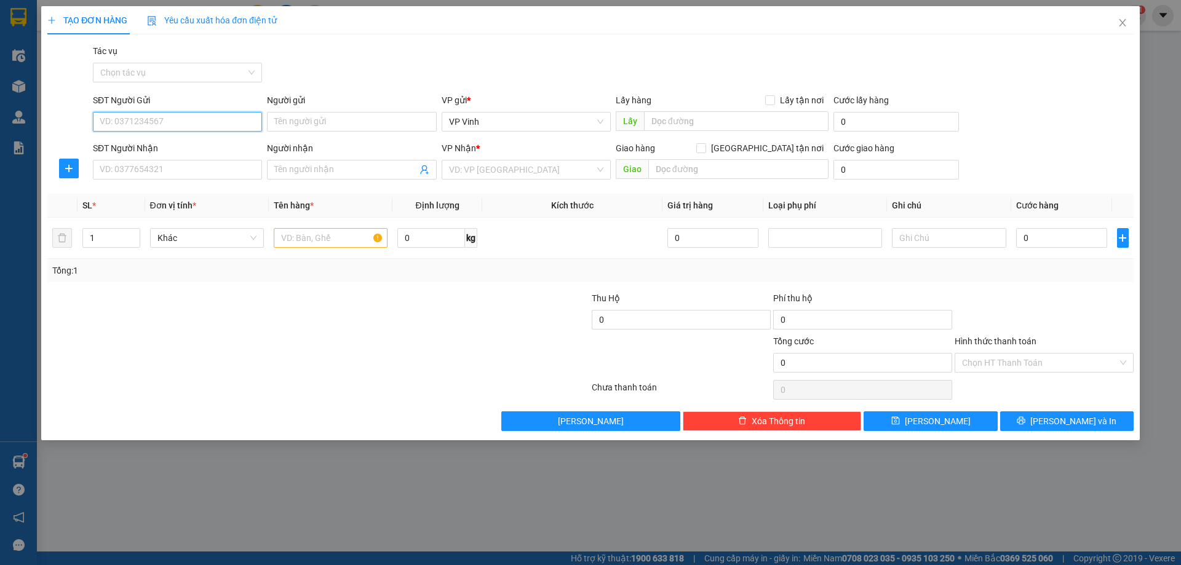
click at [184, 119] on input "SĐT Người Gửi" at bounding box center [177, 122] width 169 height 20
type input "0357342686"
click at [122, 152] on div "0357342686 - Lương" at bounding box center [177, 147] width 154 height 14
type input "Lương"
type input "0357342686"
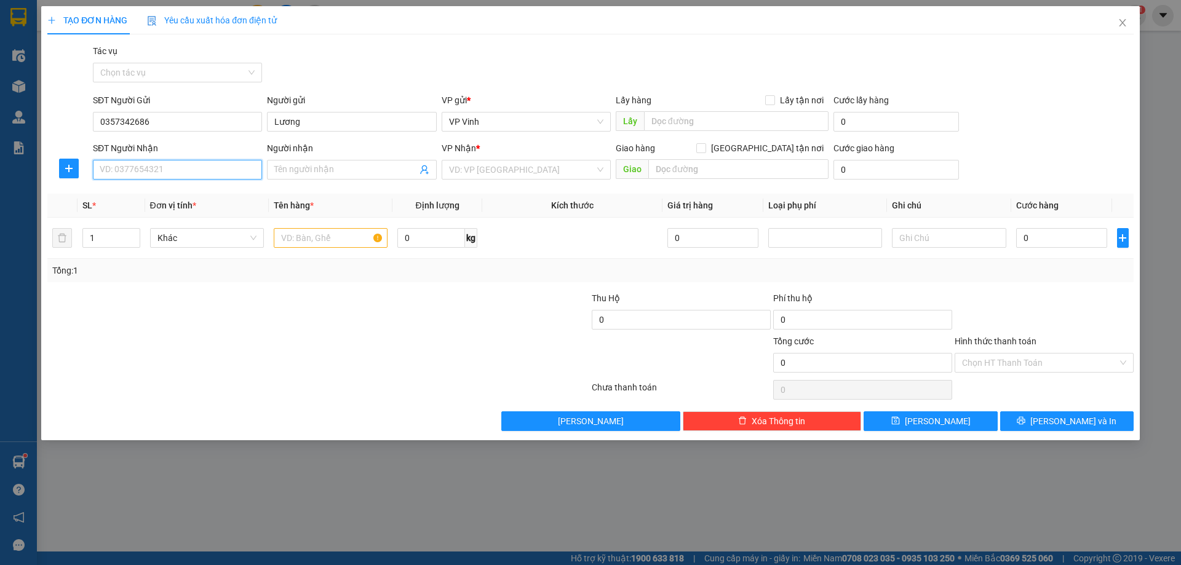
click at [229, 173] on input "SĐT Người Nhận" at bounding box center [177, 170] width 169 height 20
click at [162, 217] on div "0914324059" at bounding box center [177, 214] width 154 height 14
type input "0914324059"
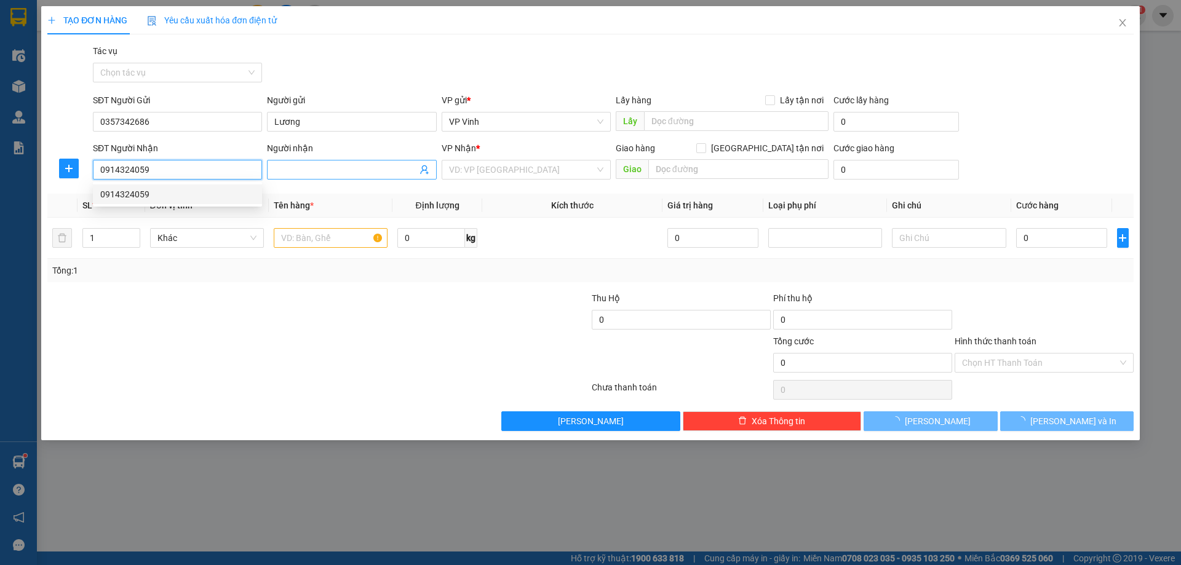
type input "Q ngãi"
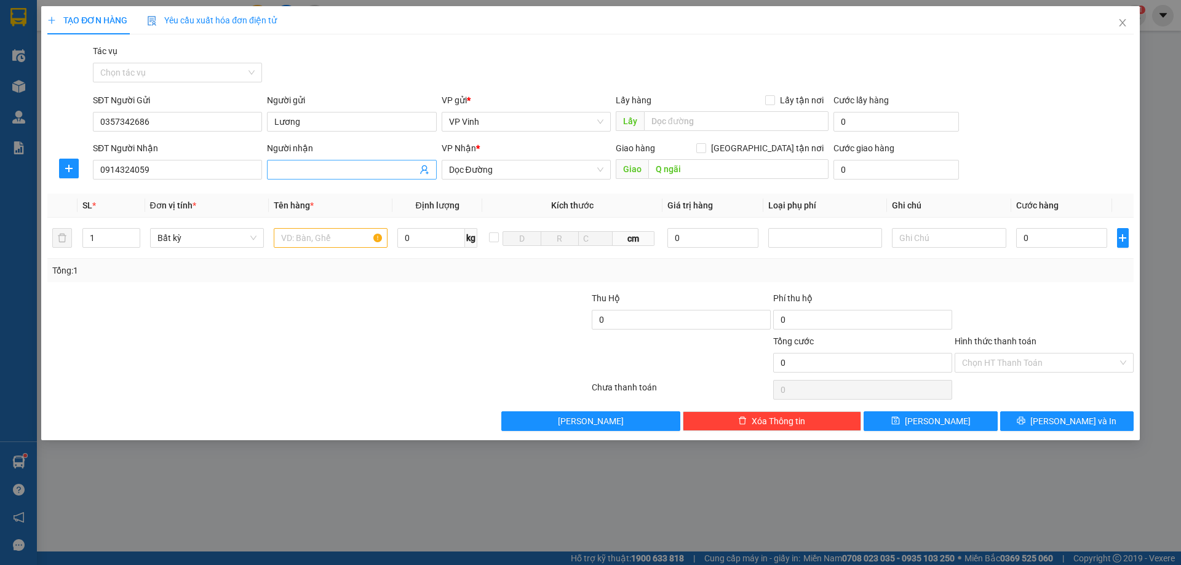
click at [340, 170] on input "Người nhận" at bounding box center [345, 170] width 142 height 14
type input "chú Y"
click at [261, 312] on div at bounding box center [227, 312] width 363 height 43
click at [349, 238] on input "text" at bounding box center [331, 238] width 114 height 20
type input "bì bưởi nhỏ"
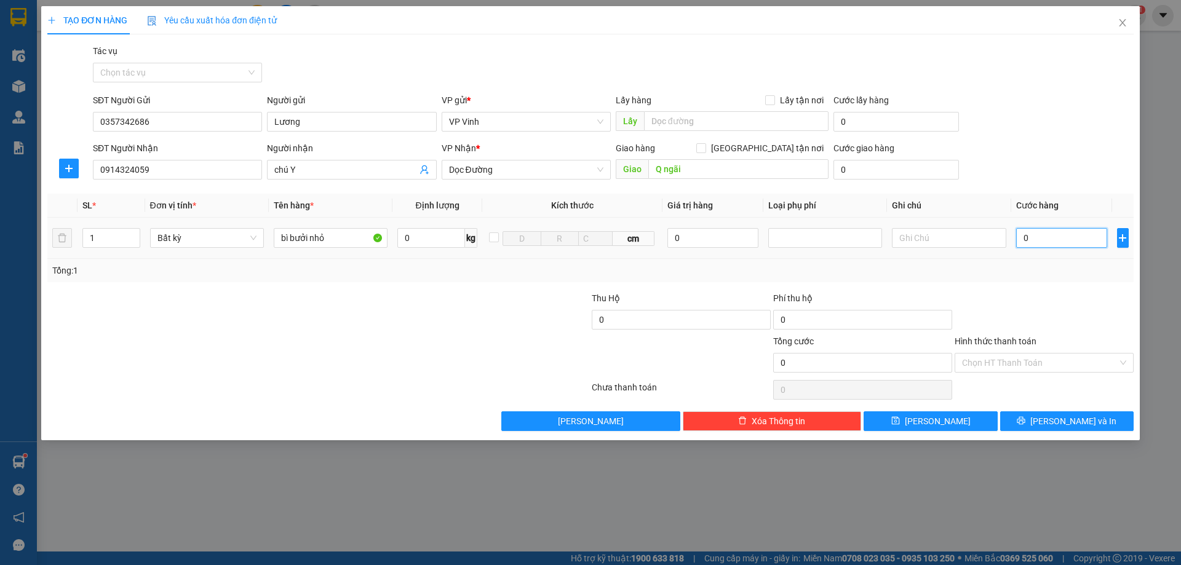
click at [1091, 239] on input "0" at bounding box center [1062, 238] width 92 height 20
type input "6"
type input "60"
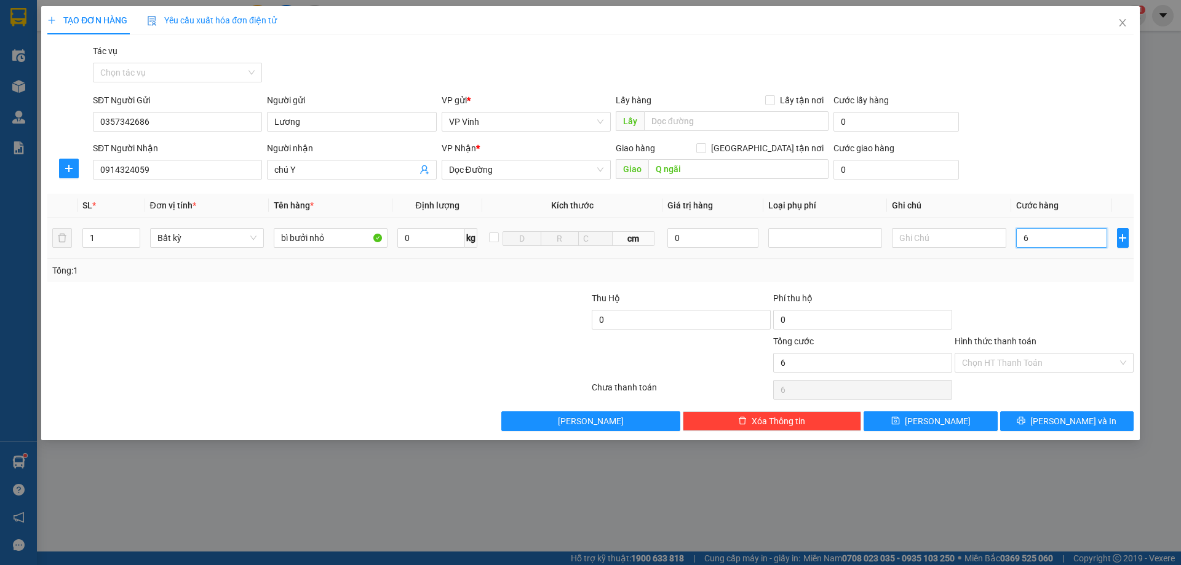
type input "60"
type input "600"
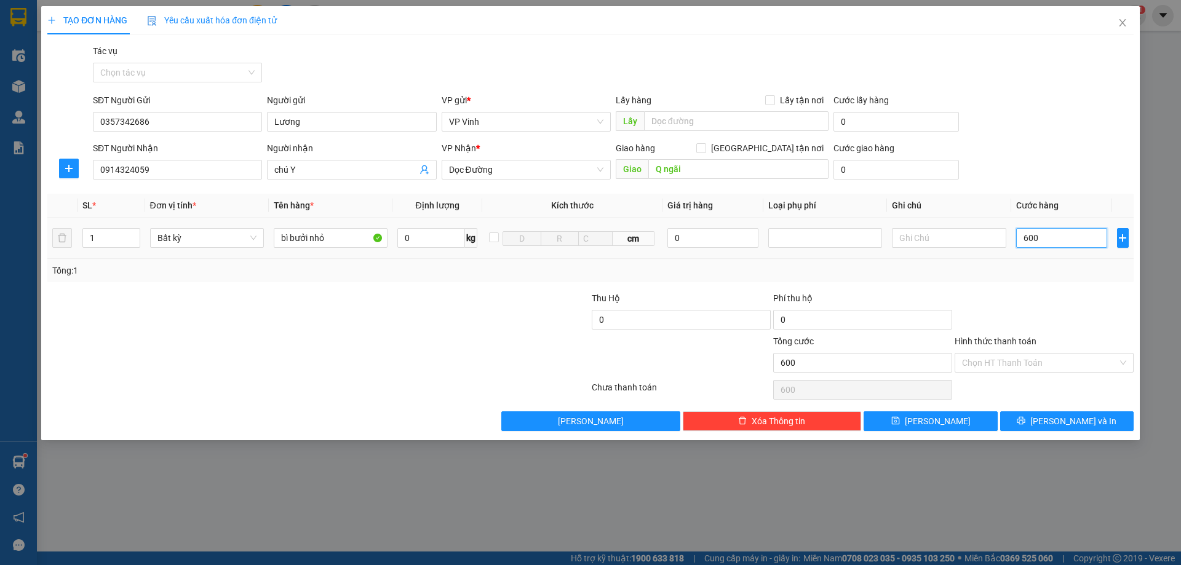
type input "6.000"
type input "60.000"
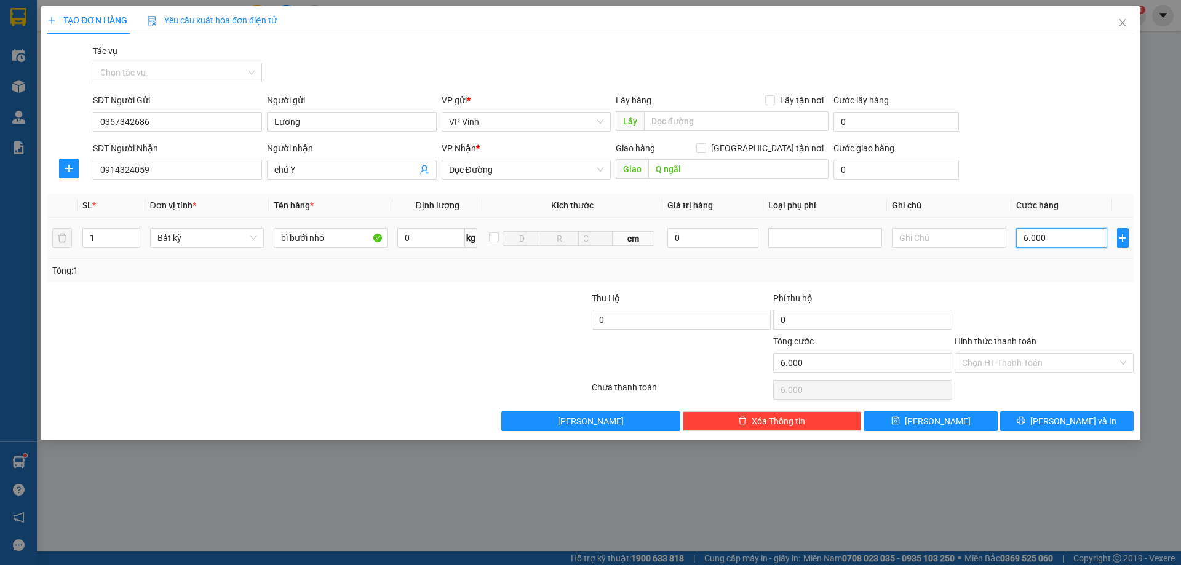
type input "60.000"
click at [1112, 414] on button "[PERSON_NAME] và In" at bounding box center [1066, 421] width 133 height 20
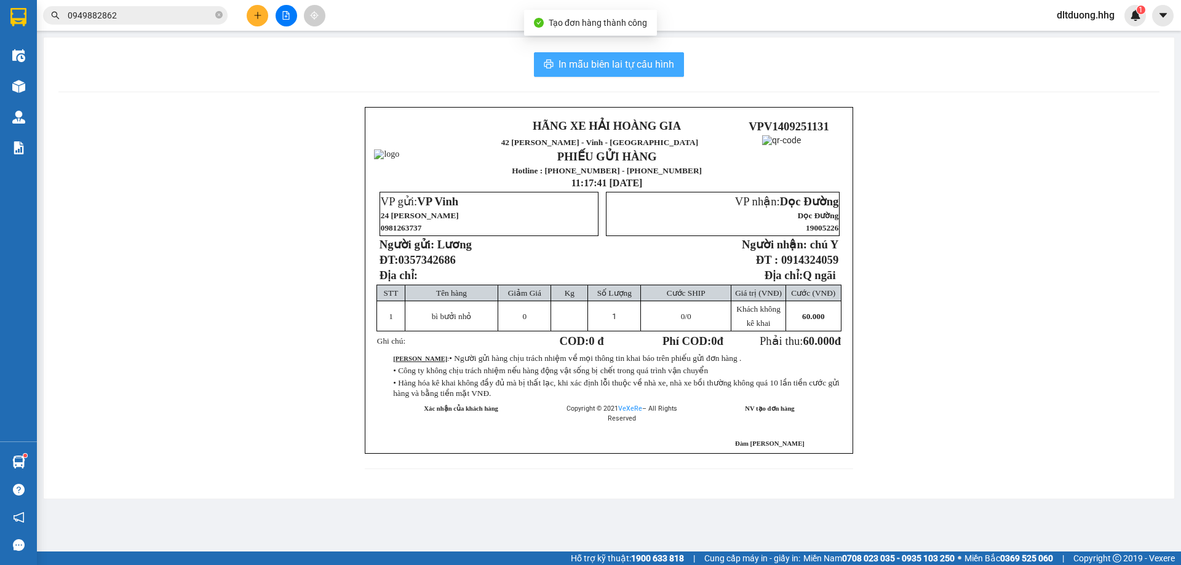
click at [590, 65] on span "In mẫu biên lai tự cấu hình" at bounding box center [616, 64] width 116 height 15
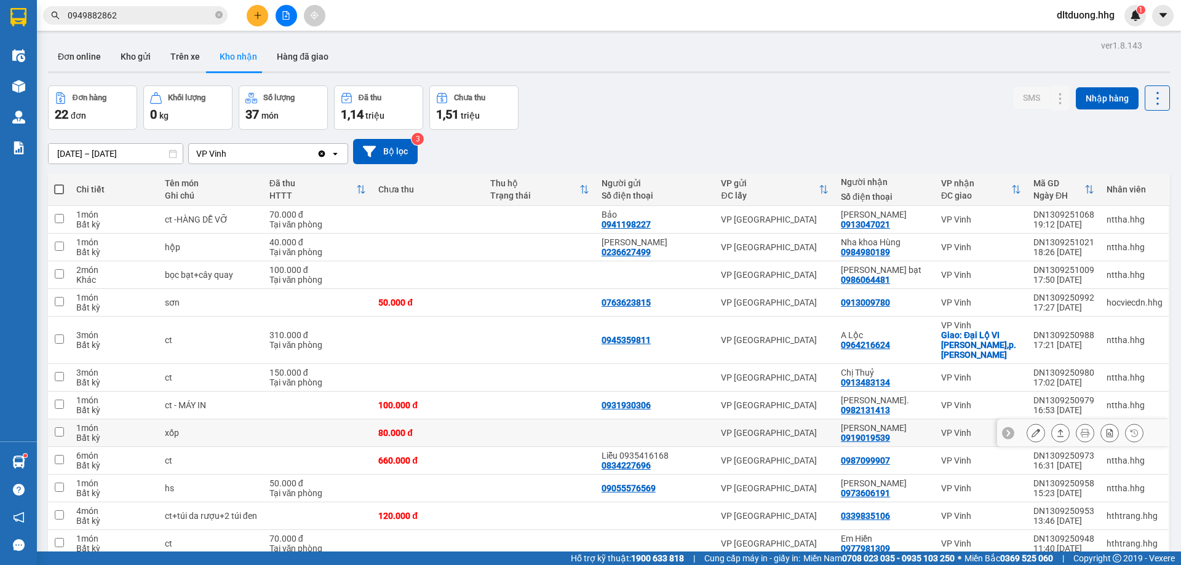
click at [1056, 429] on icon at bounding box center [1060, 433] width 9 height 9
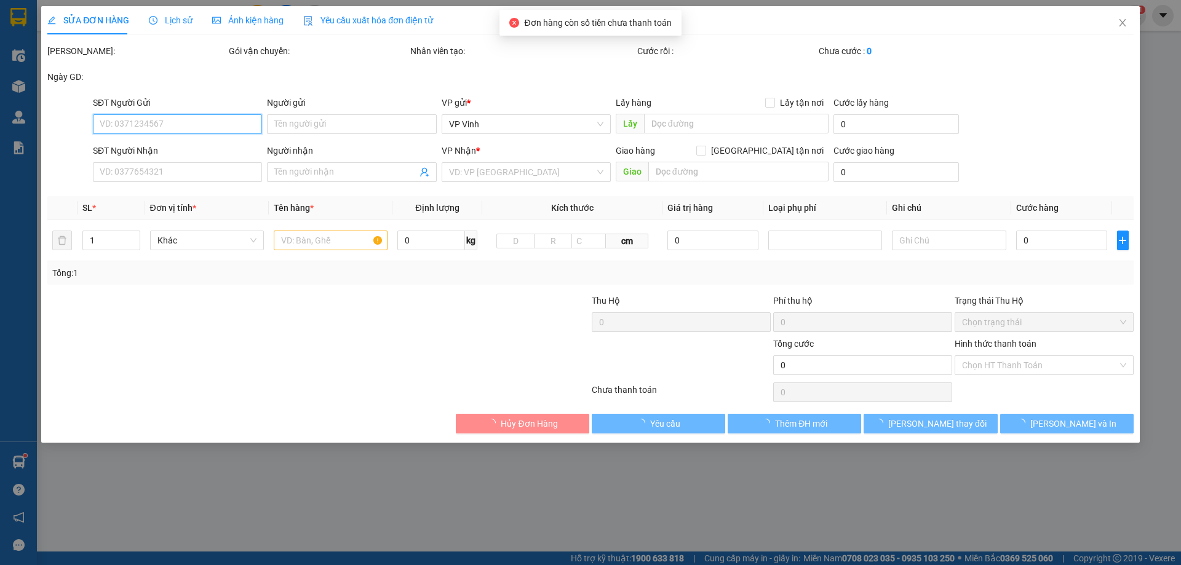
type input "0919019539"
type input "[PERSON_NAME]"
type input "80.000"
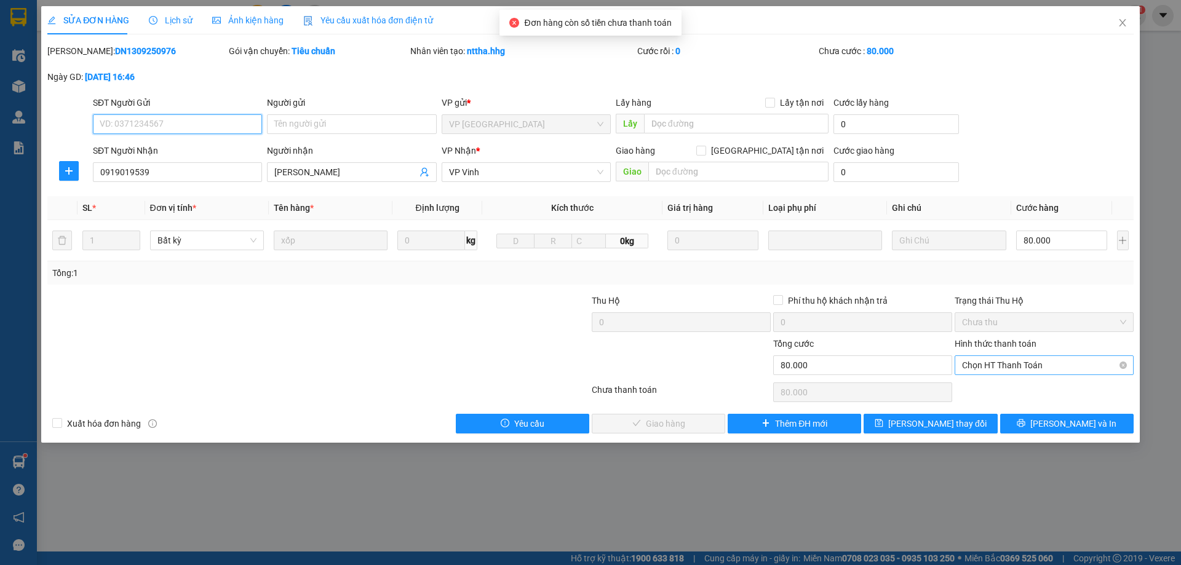
click at [990, 361] on span "Chọn HT Thanh Toán" at bounding box center [1044, 365] width 164 height 18
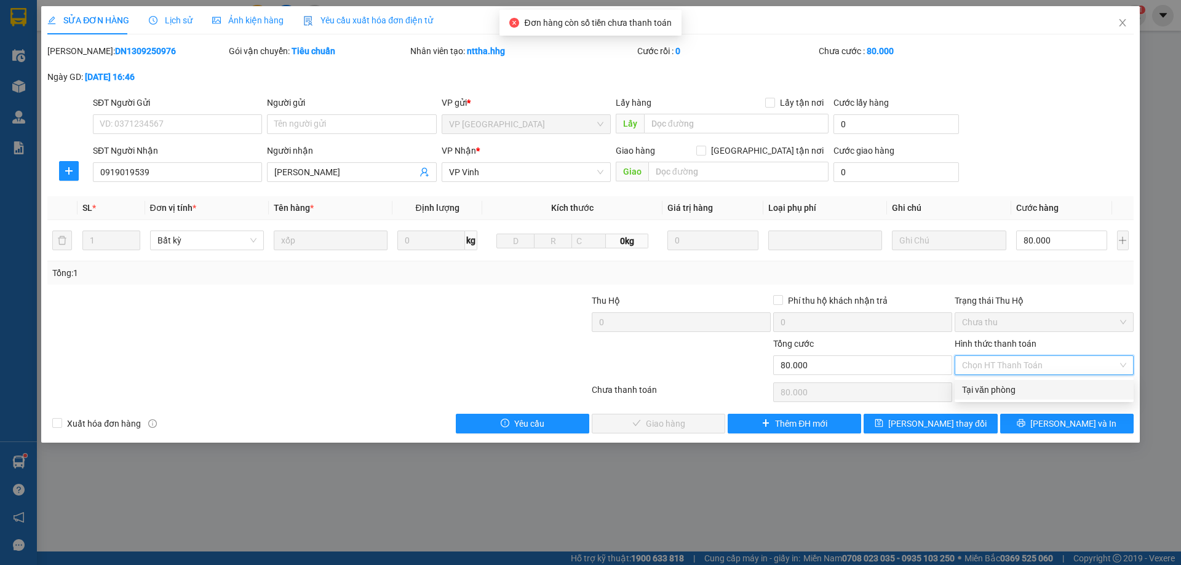
click at [986, 383] on div "Tại văn phòng" at bounding box center [1043, 390] width 179 height 20
type input "0"
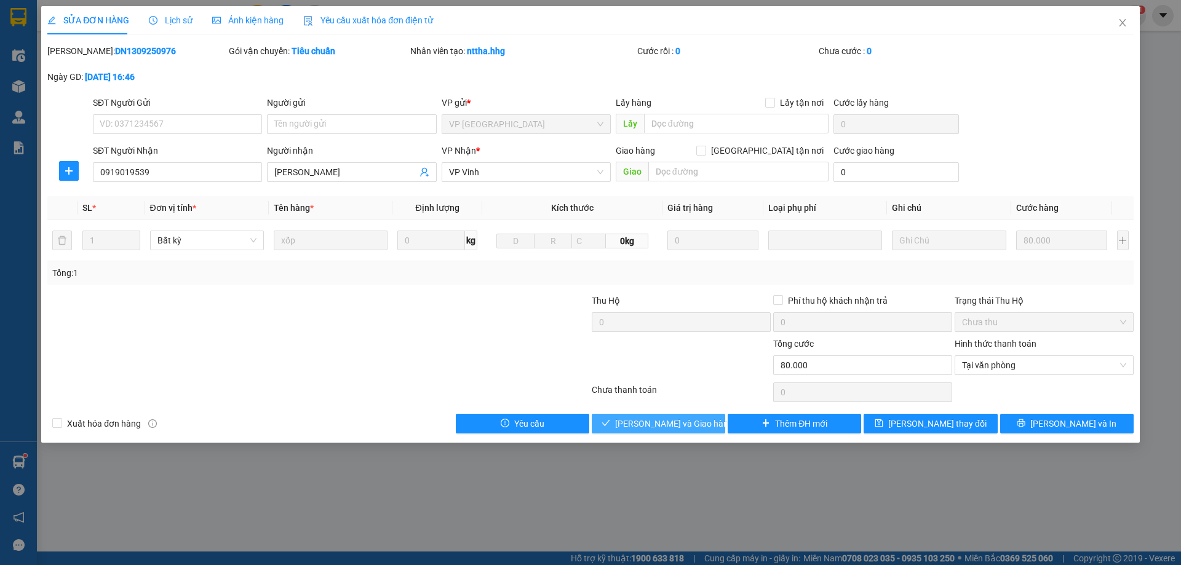
click at [709, 421] on button "[PERSON_NAME] và Giao hàng" at bounding box center [658, 424] width 133 height 20
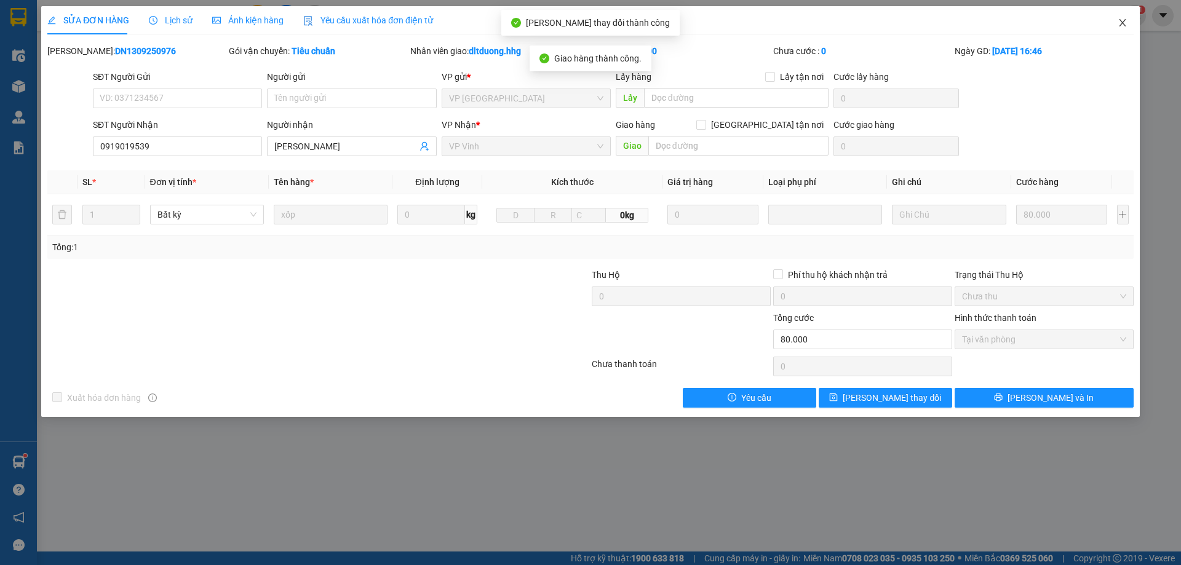
click at [1126, 25] on icon "close" at bounding box center [1122, 23] width 10 height 10
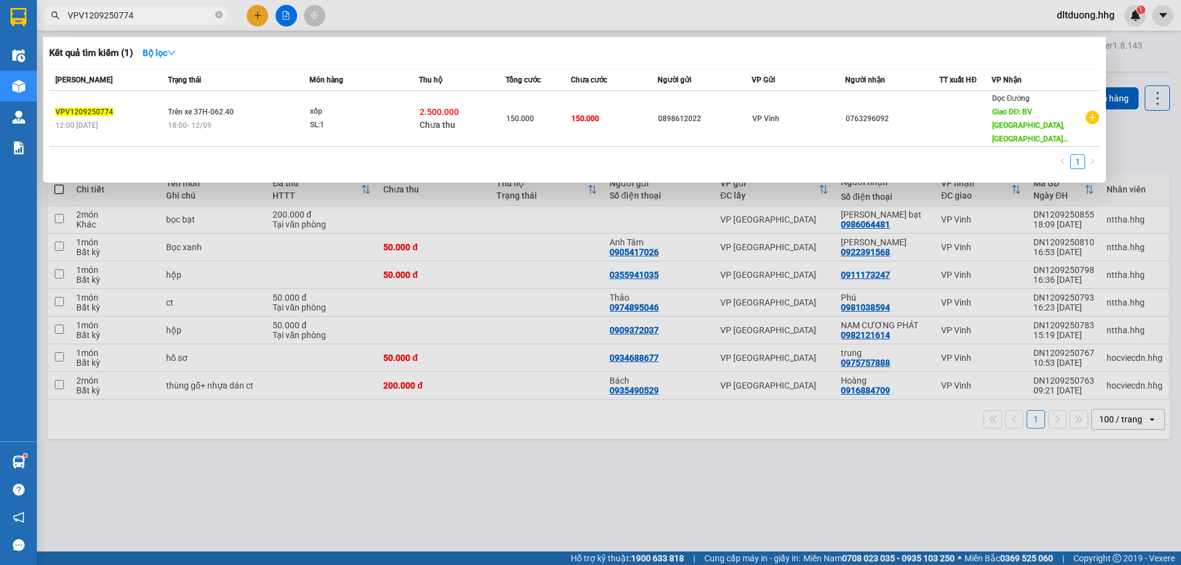
click at [429, 13] on div at bounding box center [590, 282] width 1181 height 565
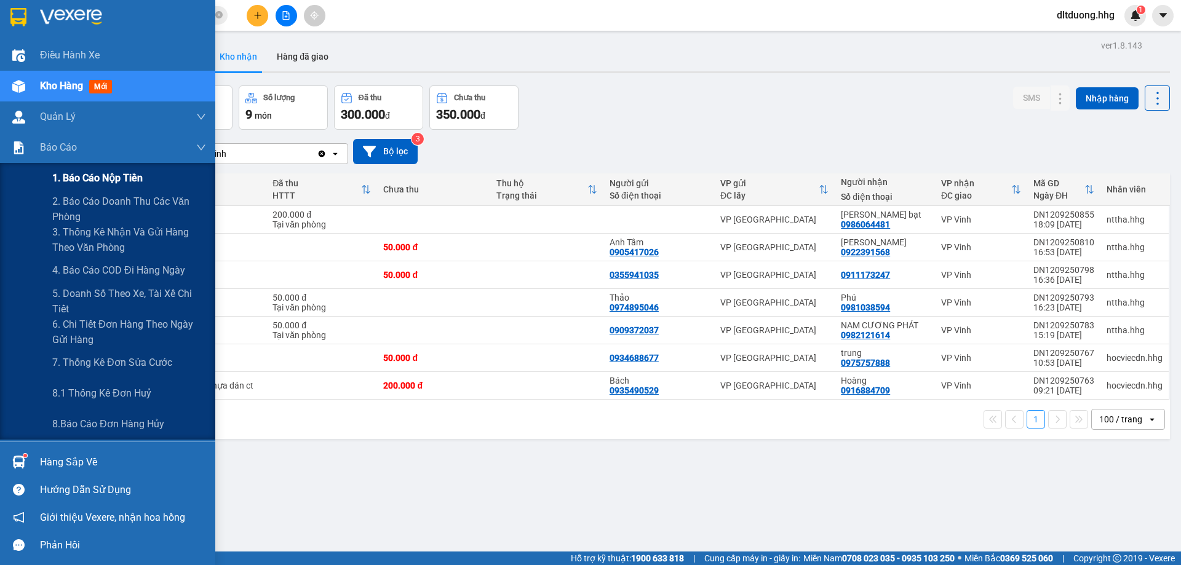
click at [79, 179] on span "1. Báo cáo nộp tiền" at bounding box center [97, 177] width 90 height 15
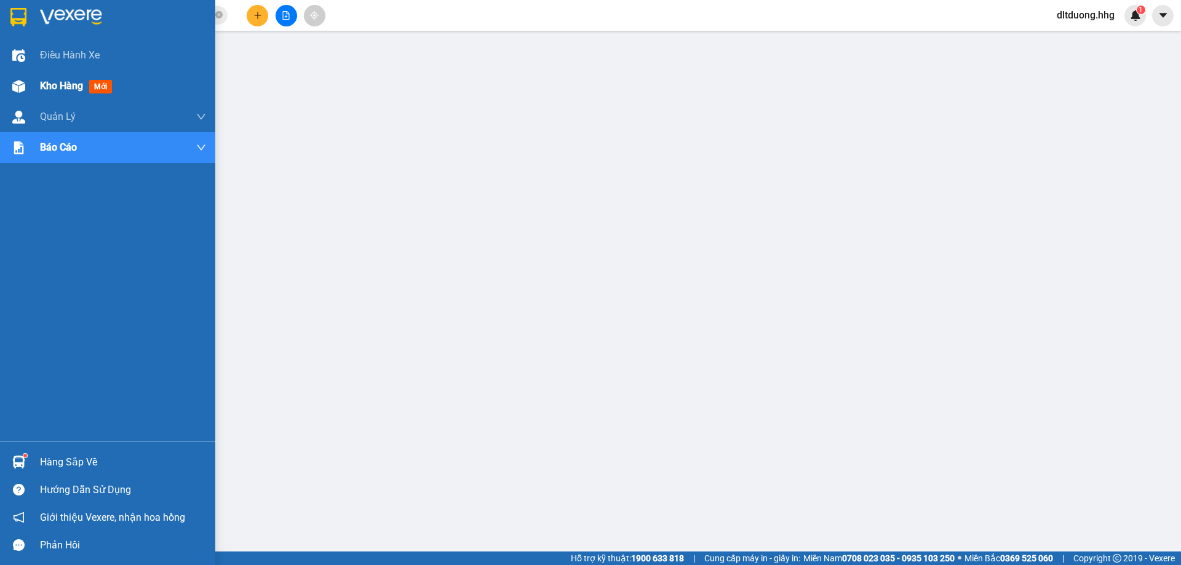
click at [58, 89] on span "Kho hàng" at bounding box center [61, 86] width 43 height 12
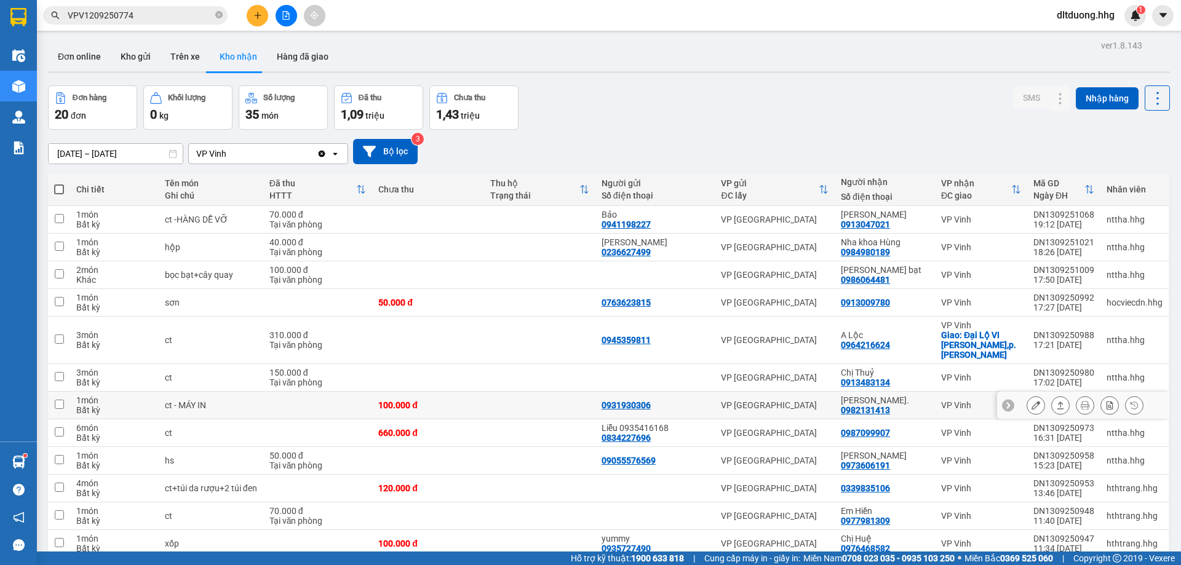
scroll to position [61, 0]
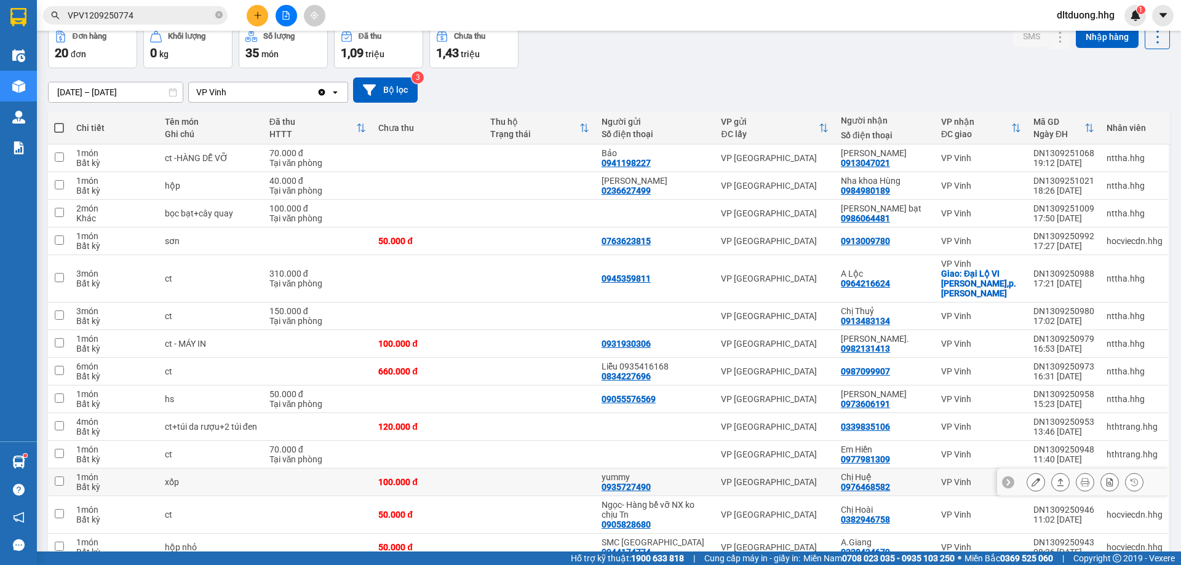
click at [1051, 475] on button at bounding box center [1059, 483] width 17 height 22
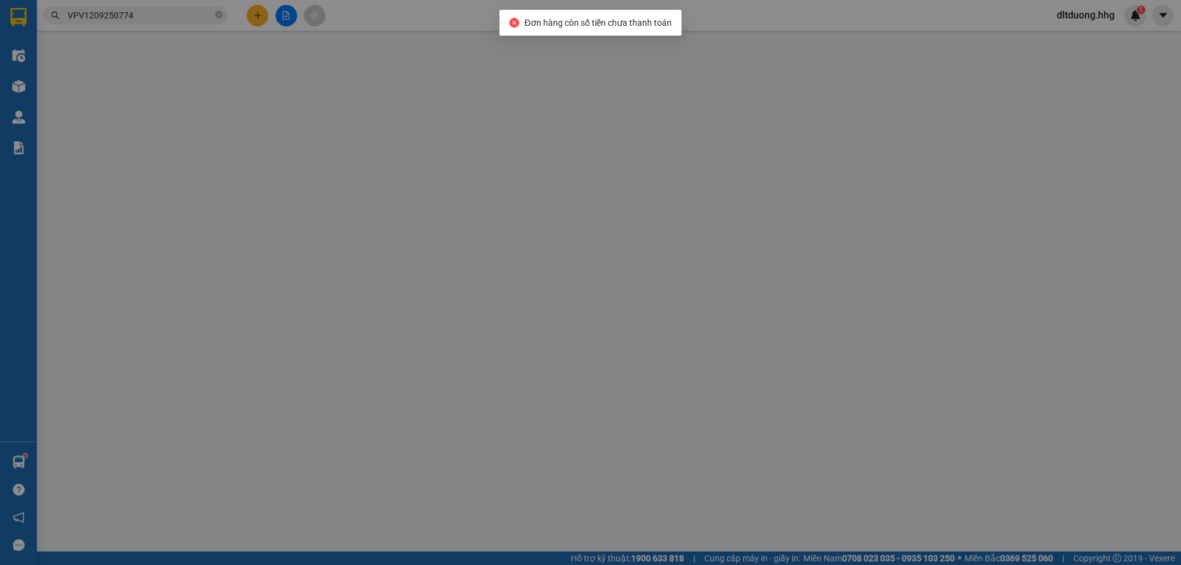
type input "0935727490"
type input "yummy"
type input "0976468582"
type input "Chị Huệ"
type input "100.000"
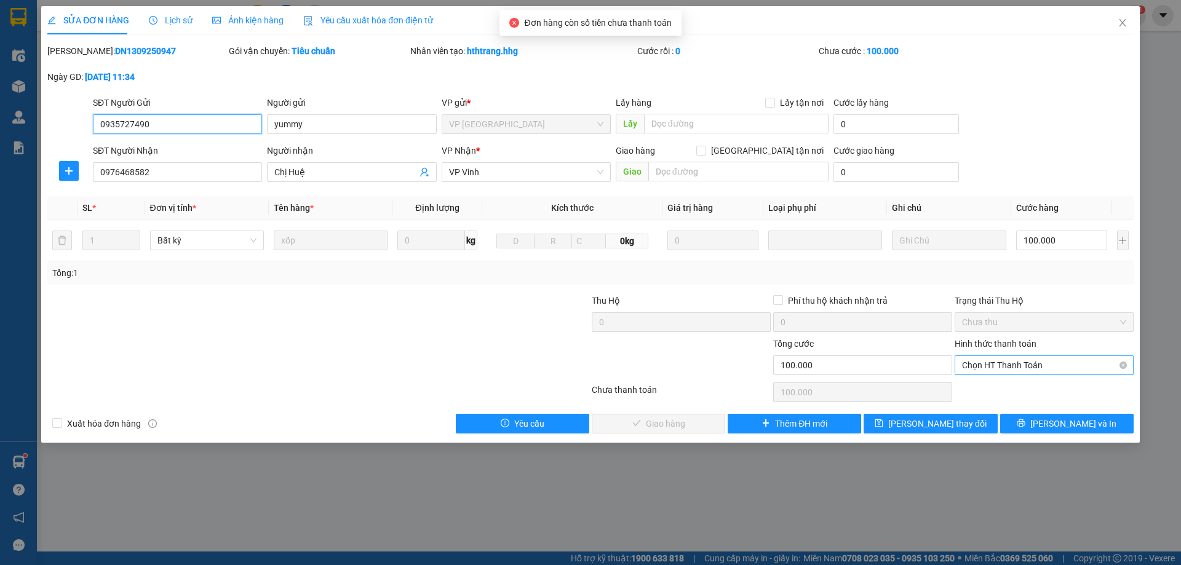
click at [984, 371] on span "Chọn HT Thanh Toán" at bounding box center [1044, 365] width 164 height 18
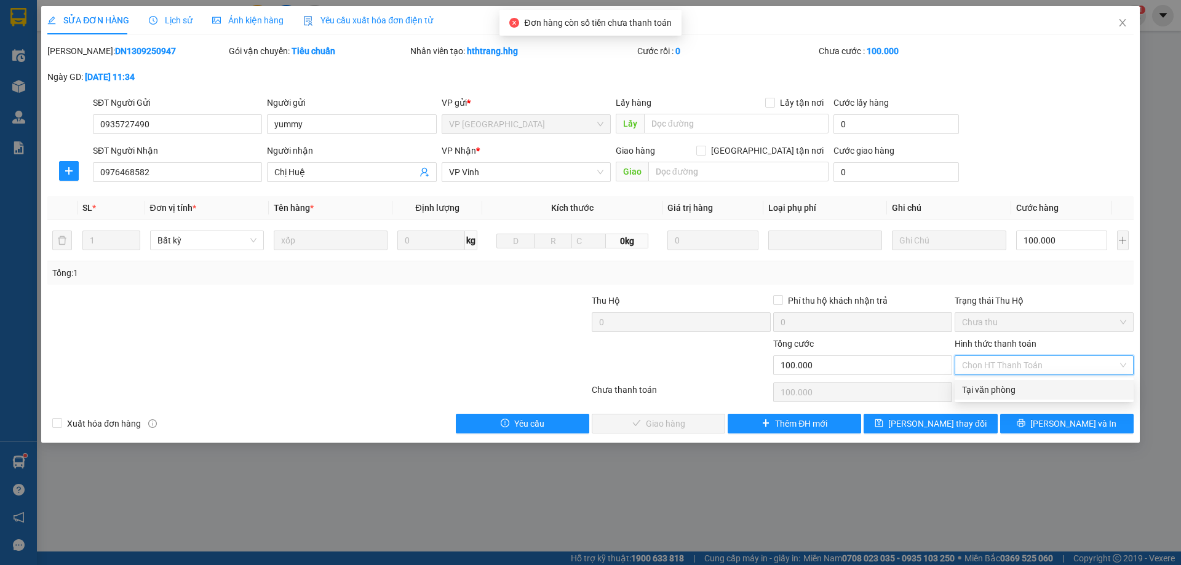
click at [982, 387] on div "Tại văn phòng" at bounding box center [1044, 390] width 164 height 14
type input "0"
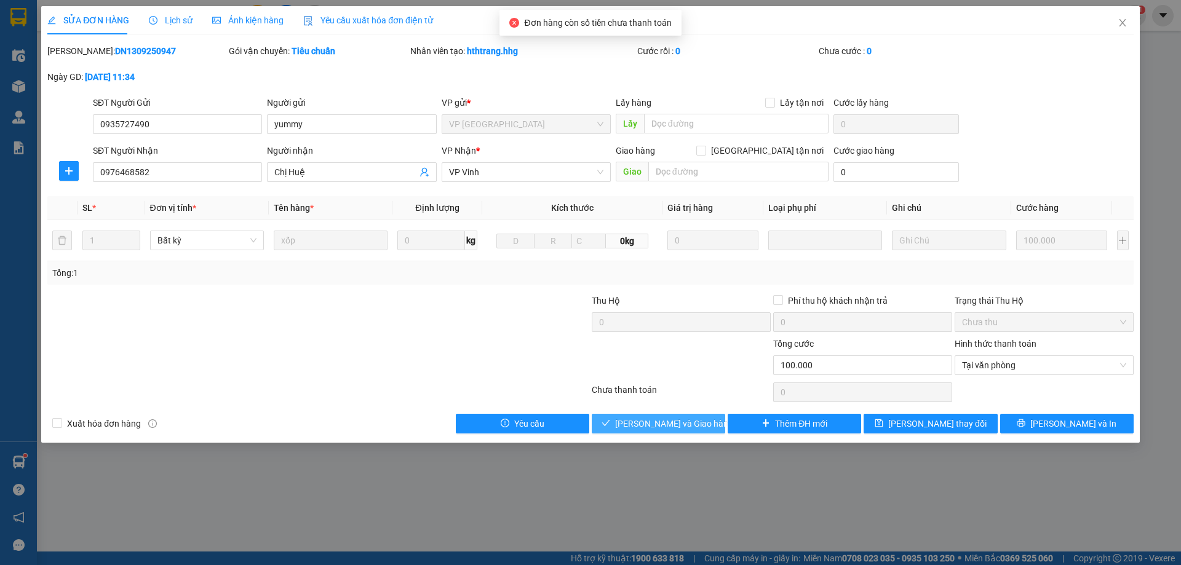
click at [652, 421] on span "[PERSON_NAME] và Giao hàng" at bounding box center [674, 424] width 118 height 14
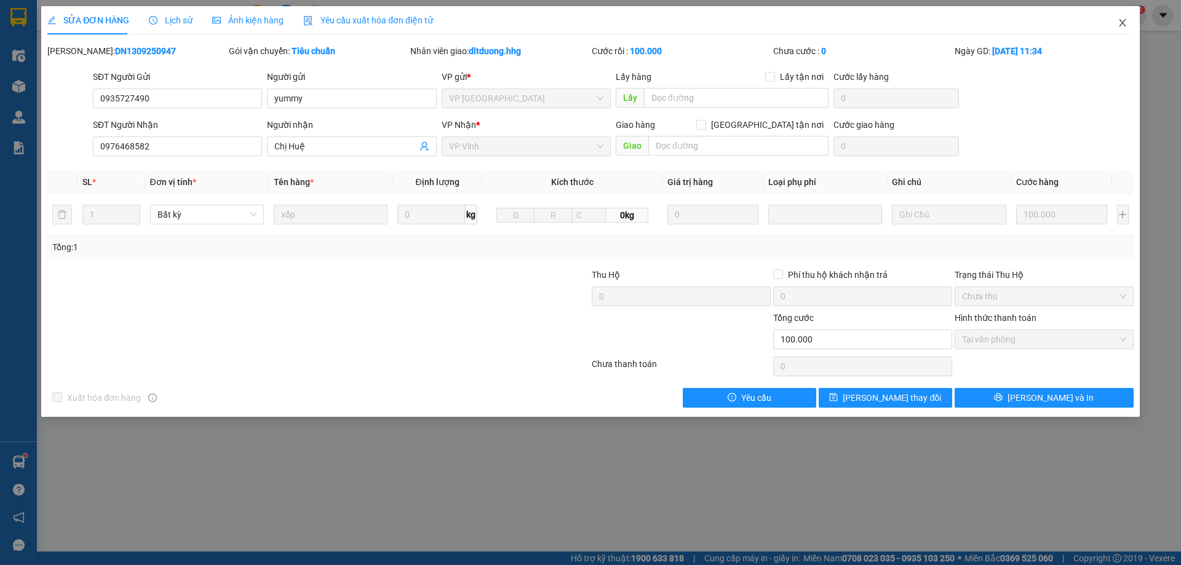
click at [1122, 17] on span "Close" at bounding box center [1122, 23] width 34 height 34
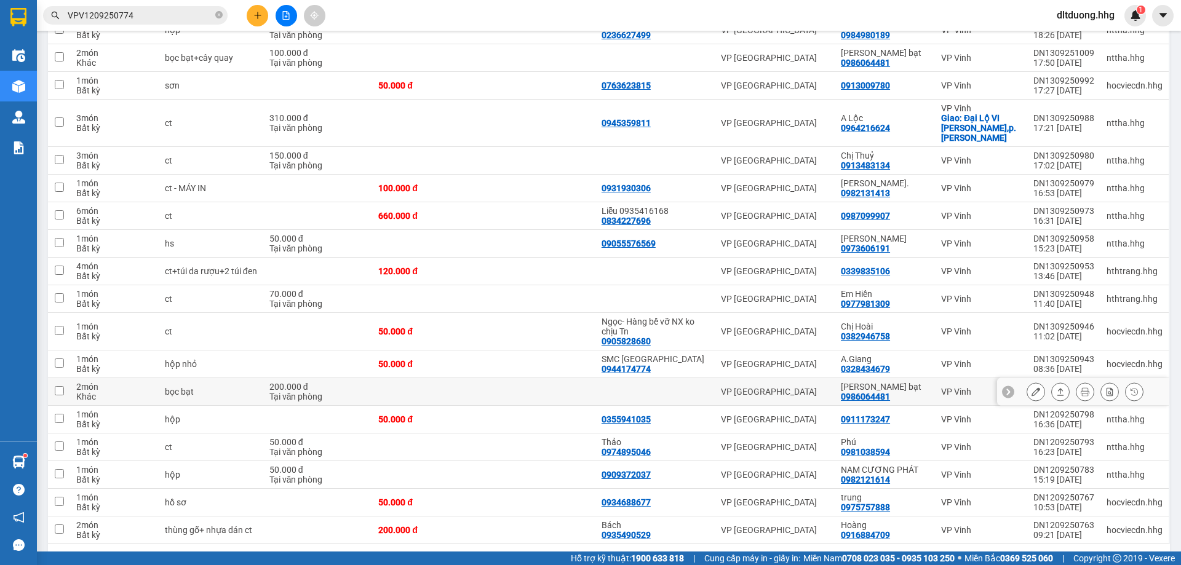
scroll to position [189, 0]
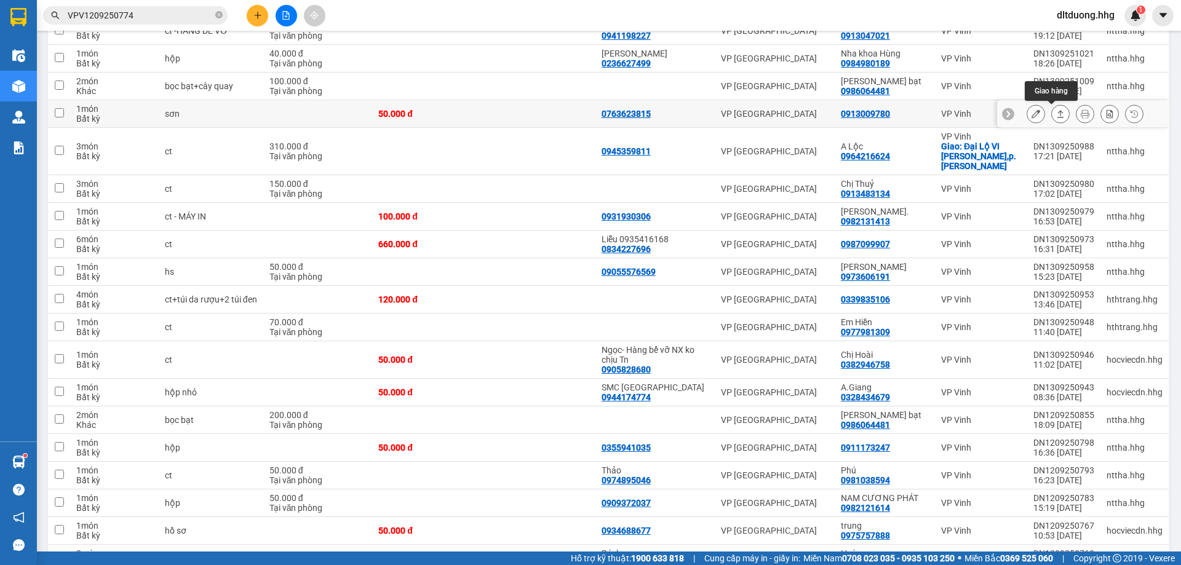
click at [1051, 120] on button at bounding box center [1059, 114] width 17 height 22
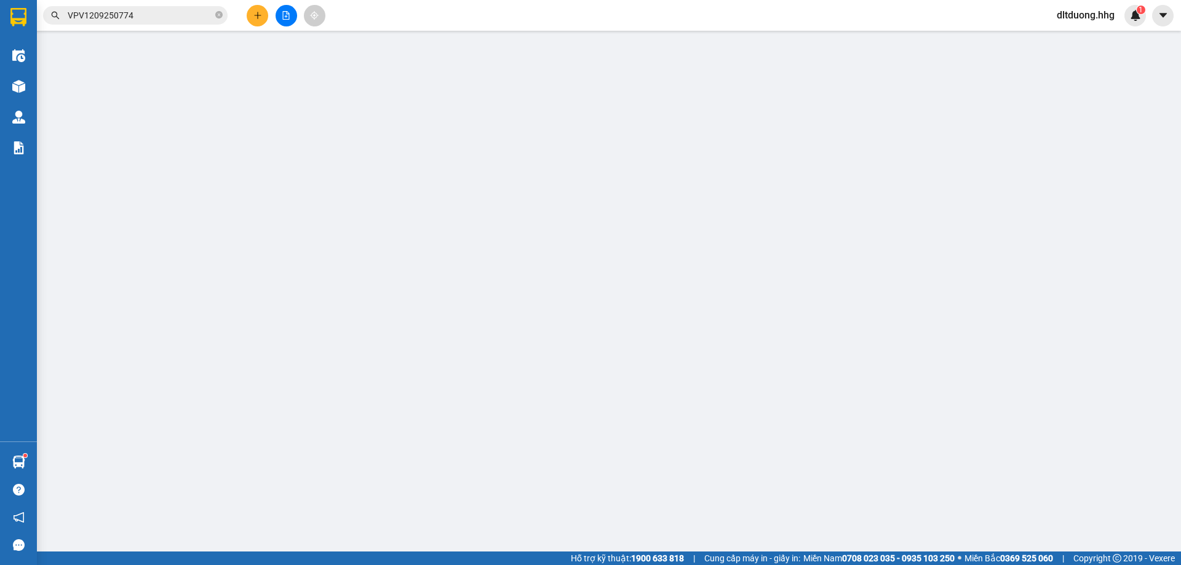
type input "0763623815"
type input "0913009780"
type input "50.000"
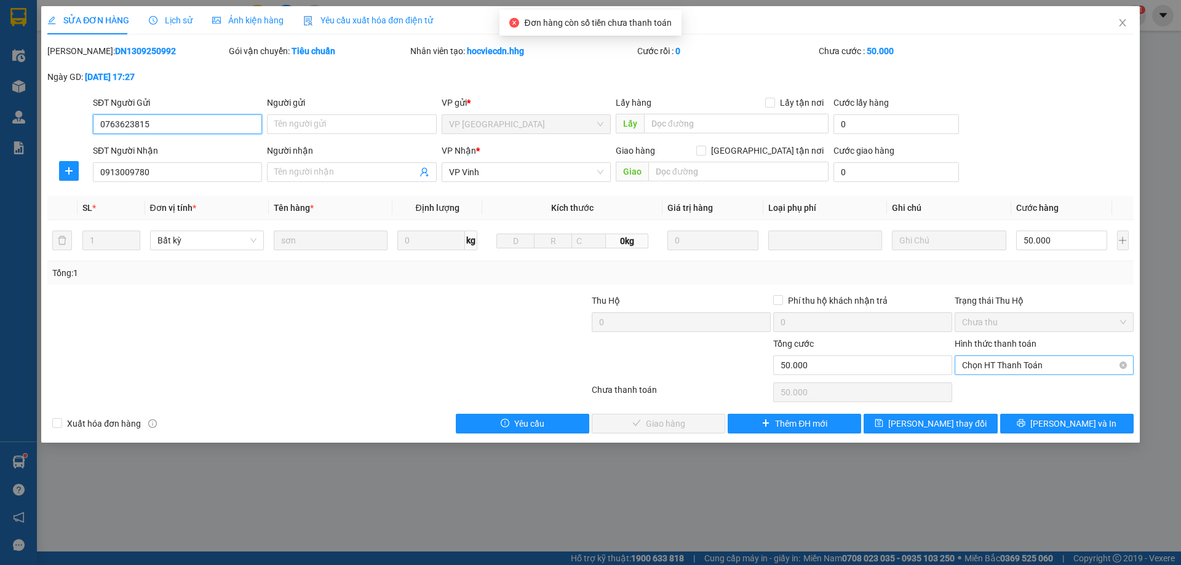
click at [972, 372] on span "Chọn HT Thanh Toán" at bounding box center [1044, 365] width 164 height 18
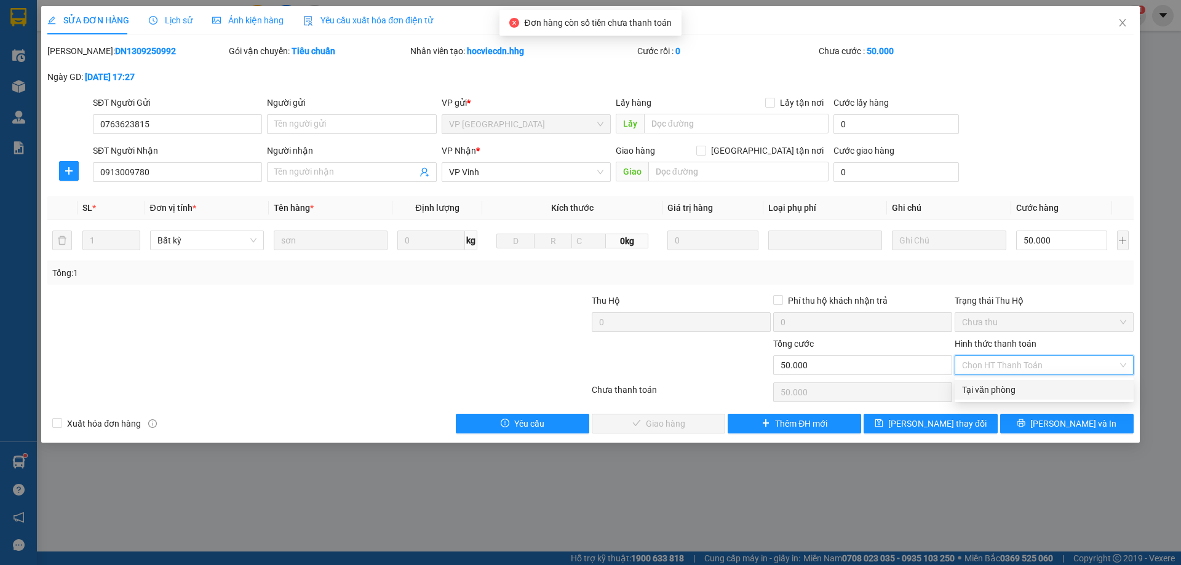
click at [970, 388] on div "Tại văn phòng" at bounding box center [1044, 390] width 164 height 14
type input "0"
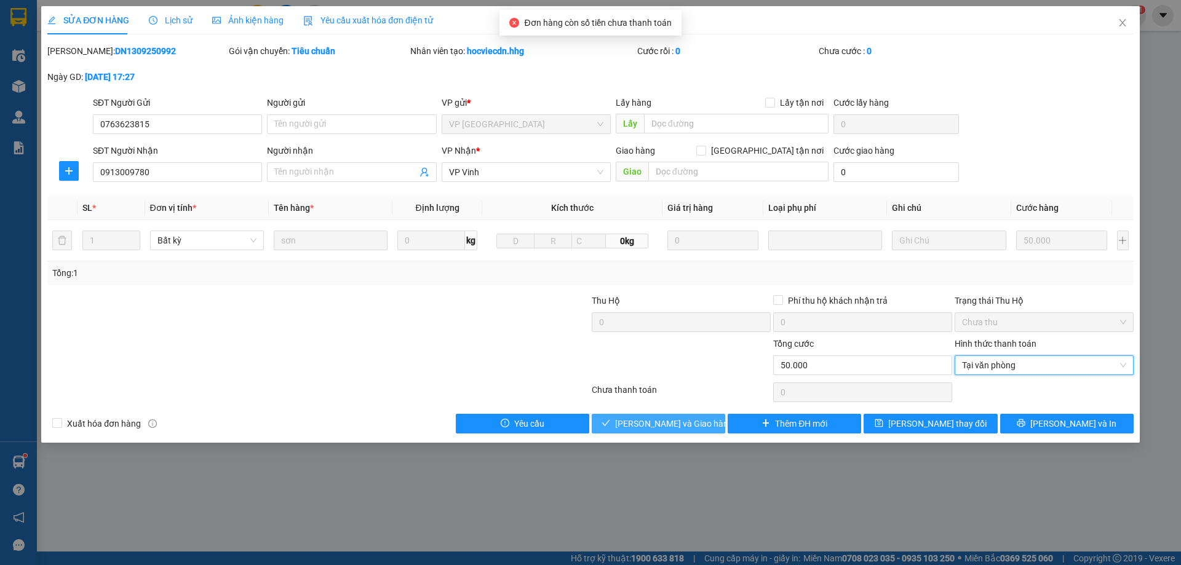
click at [712, 421] on button "[PERSON_NAME] và Giao hàng" at bounding box center [658, 424] width 133 height 20
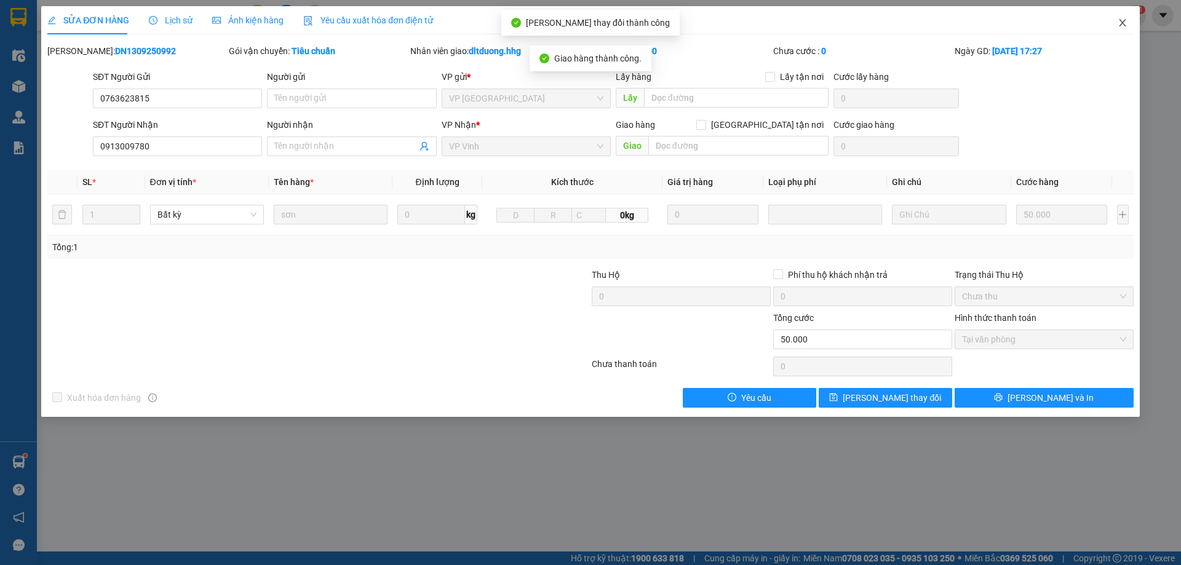
click at [1120, 22] on icon "close" at bounding box center [1122, 23] width 10 height 10
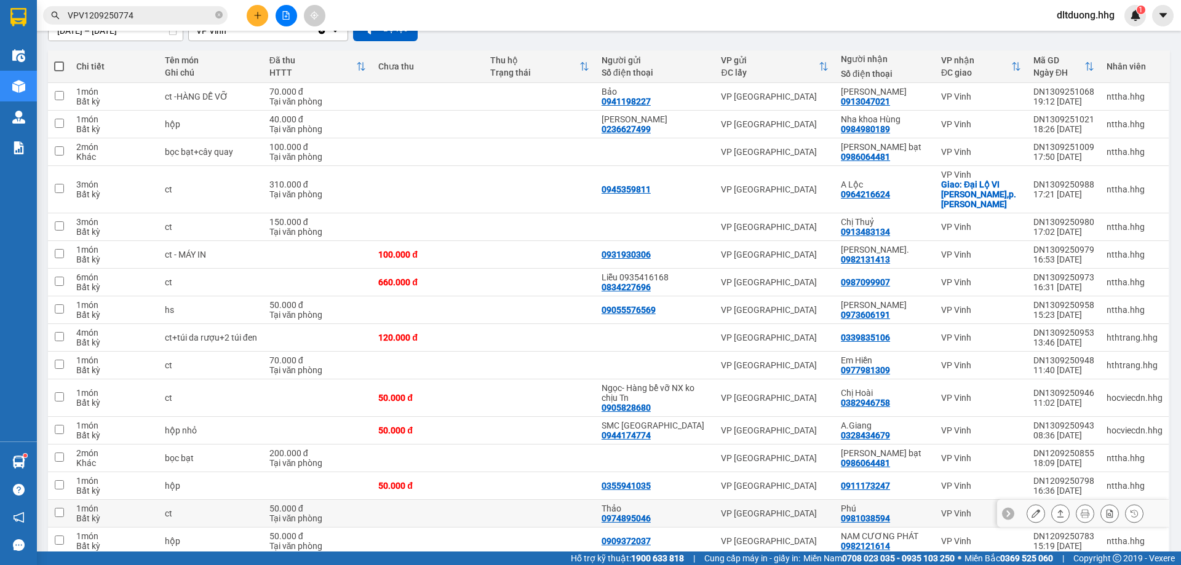
scroll to position [184, 0]
